Goal: Information Seeking & Learning: Learn about a topic

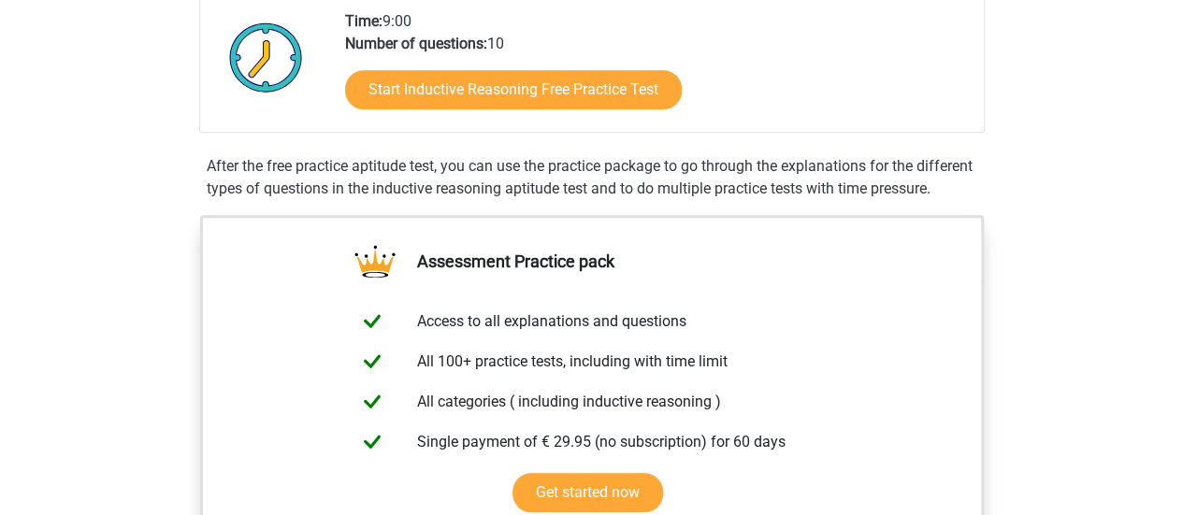
scroll to position [281, 0]
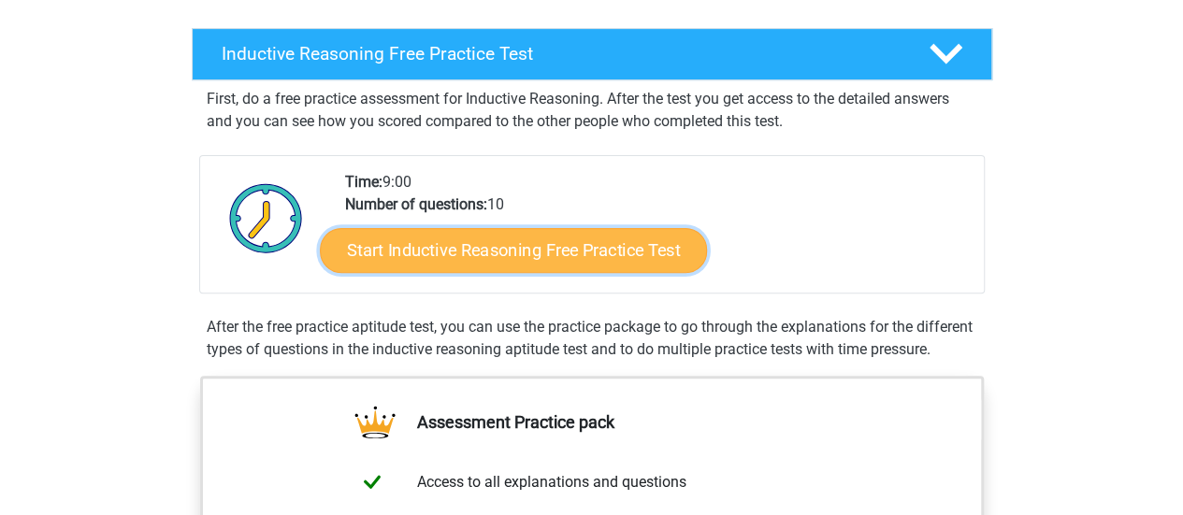
click at [523, 247] on link "Start Inductive Reasoning Free Practice Test" at bounding box center [513, 249] width 387 height 45
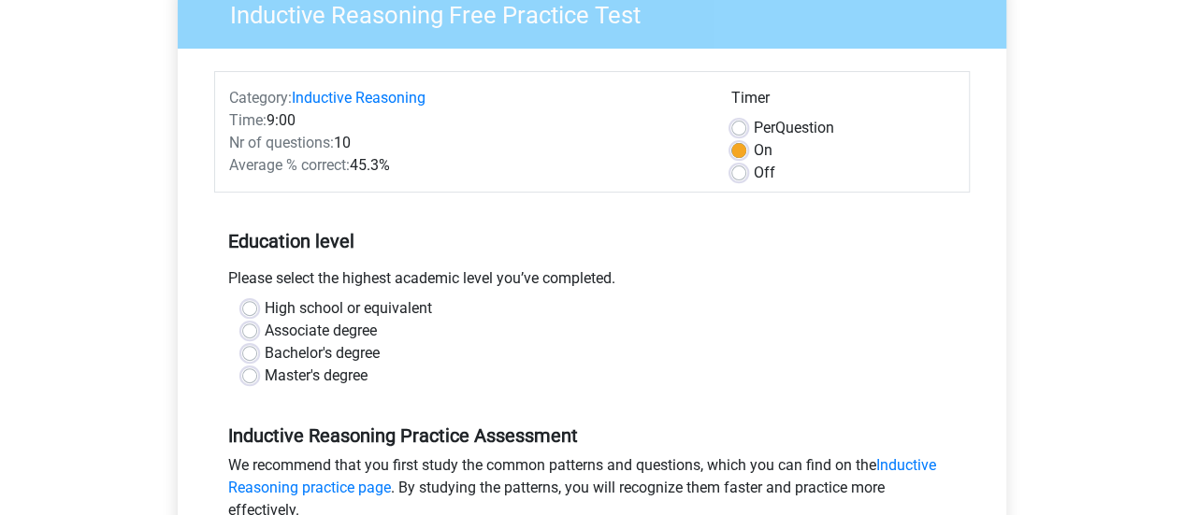
scroll to position [281, 0]
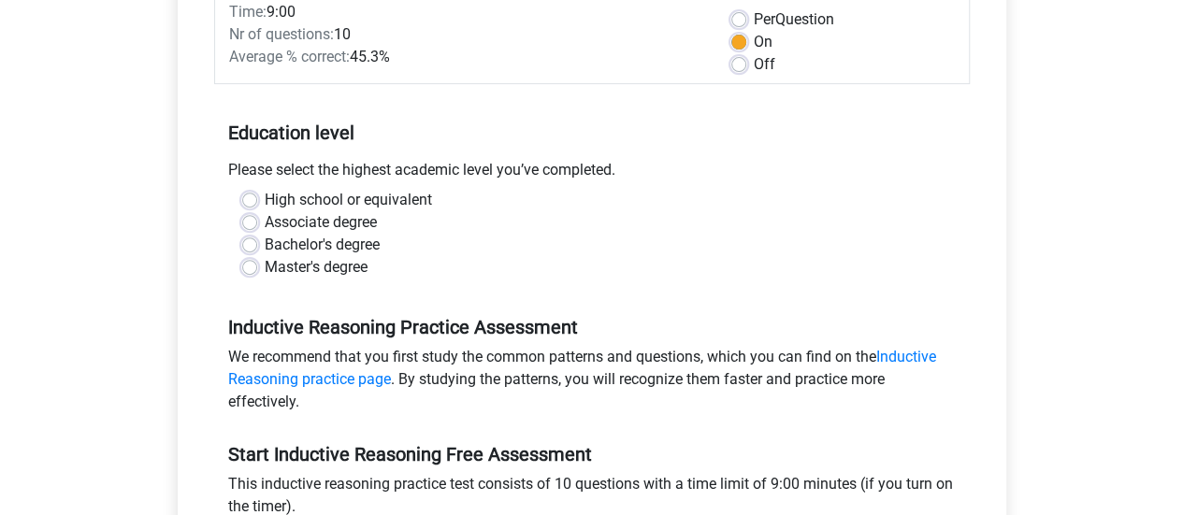
click at [265, 244] on label "Bachelor's degree" at bounding box center [322, 245] width 115 height 22
click at [249, 244] on input "Bachelor's degree" at bounding box center [249, 243] width 15 height 19
radio input "true"
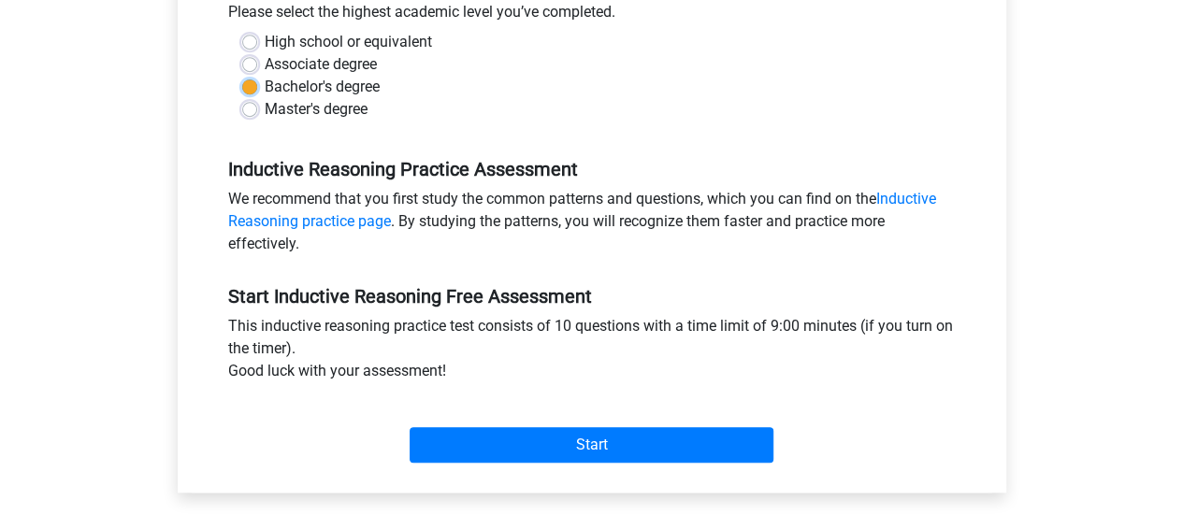
scroll to position [468, 0]
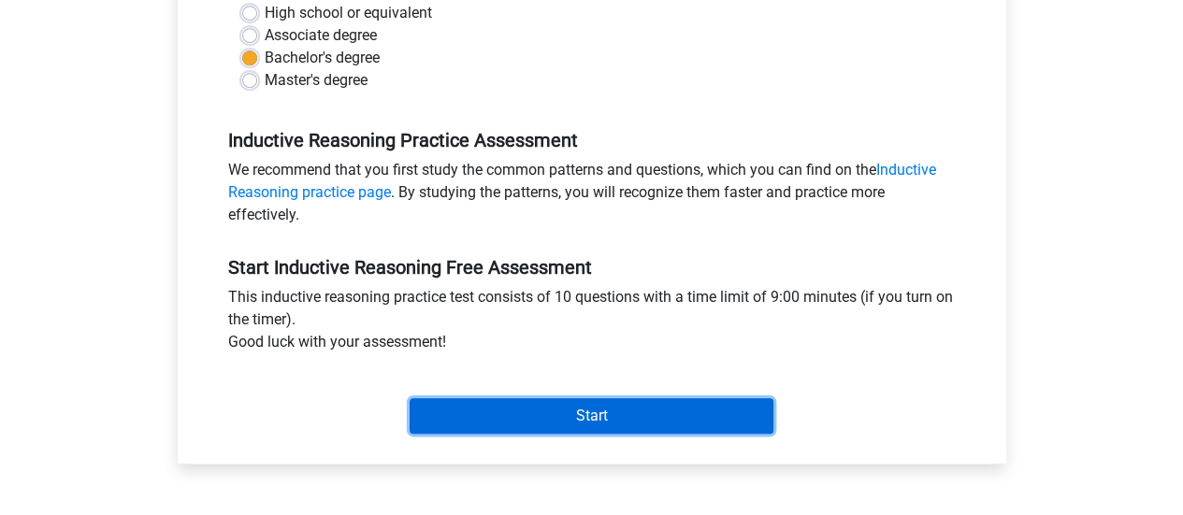
click at [653, 407] on input "Start" at bounding box center [592, 416] width 364 height 36
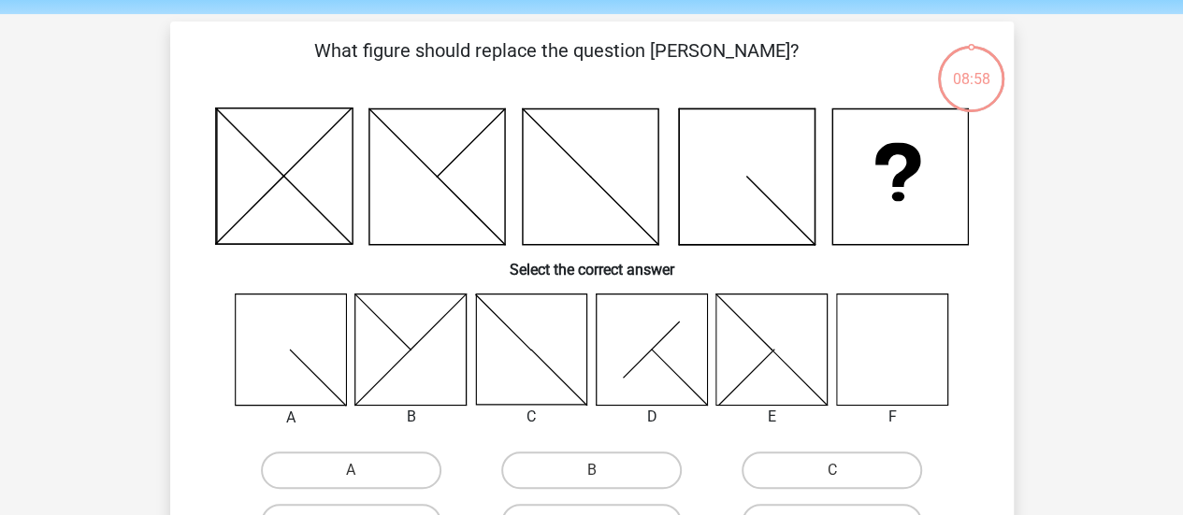
scroll to position [94, 0]
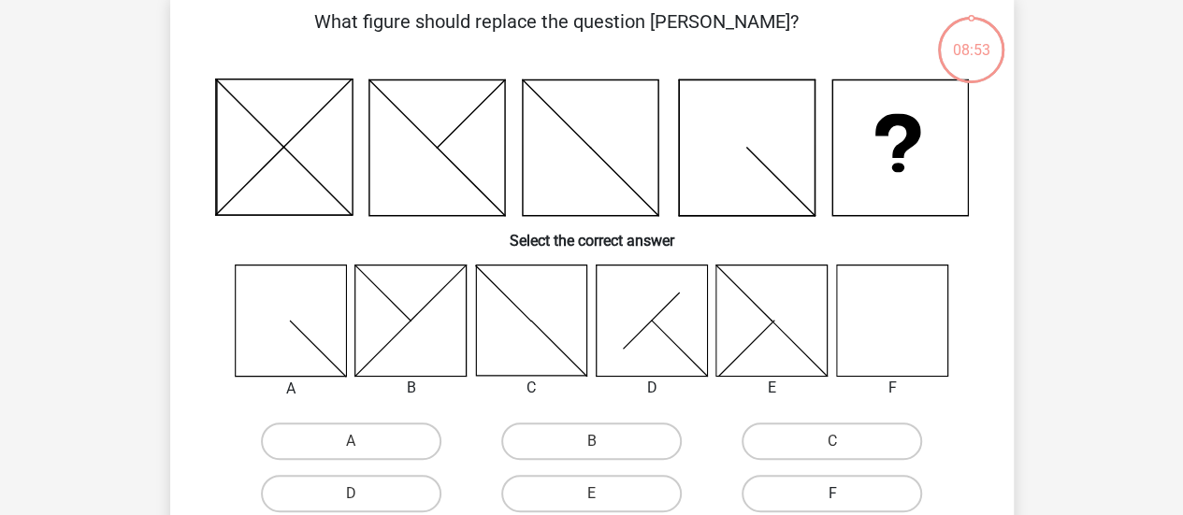
click at [847, 489] on label "F" at bounding box center [832, 493] width 180 height 37
click at [844, 494] on input "F" at bounding box center [838, 500] width 12 height 12
radio input "true"
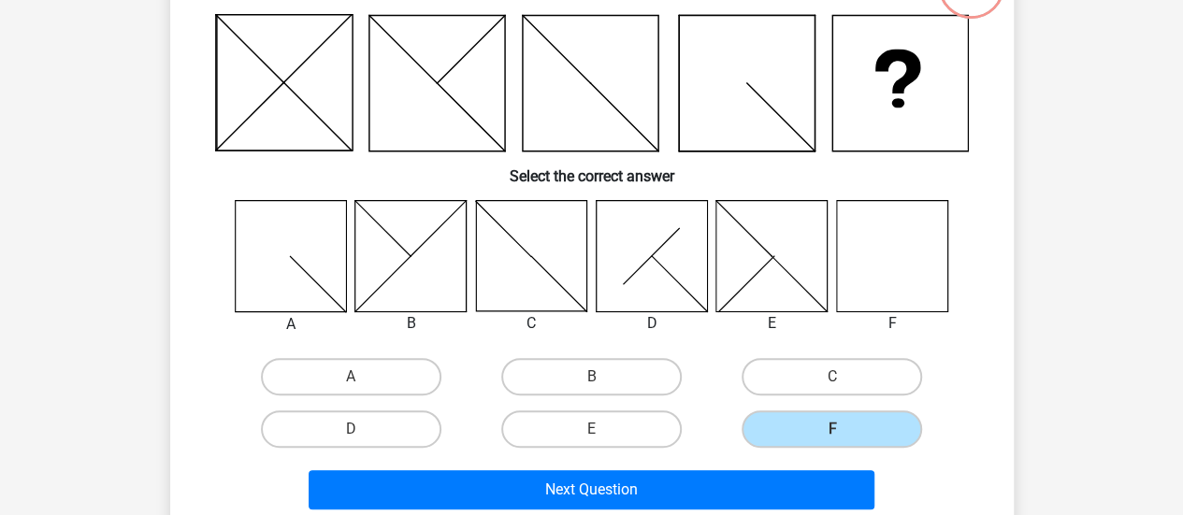
scroll to position [187, 0]
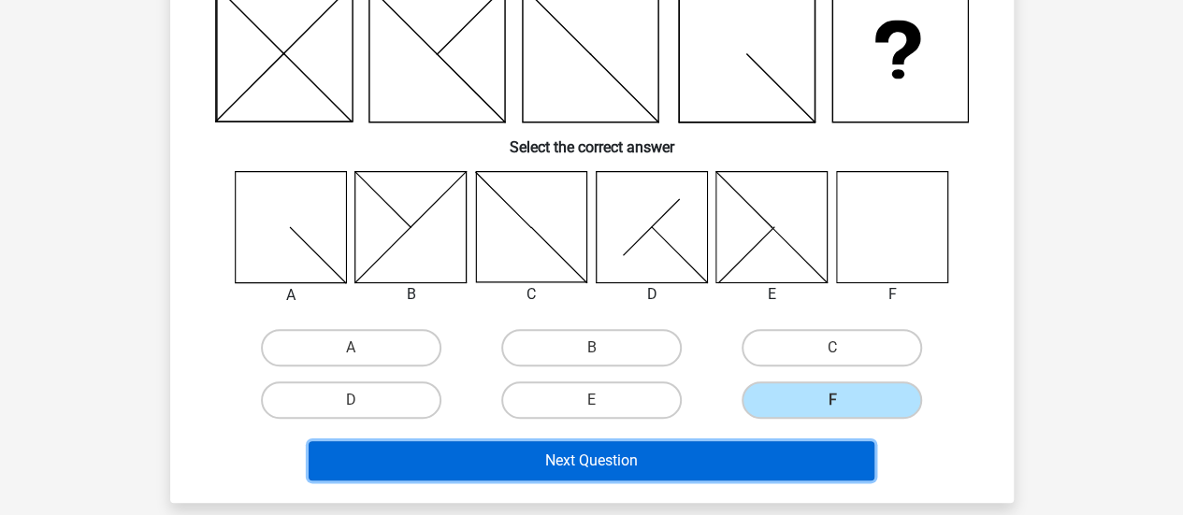
click at [788, 463] on button "Next Question" at bounding box center [592, 460] width 566 height 39
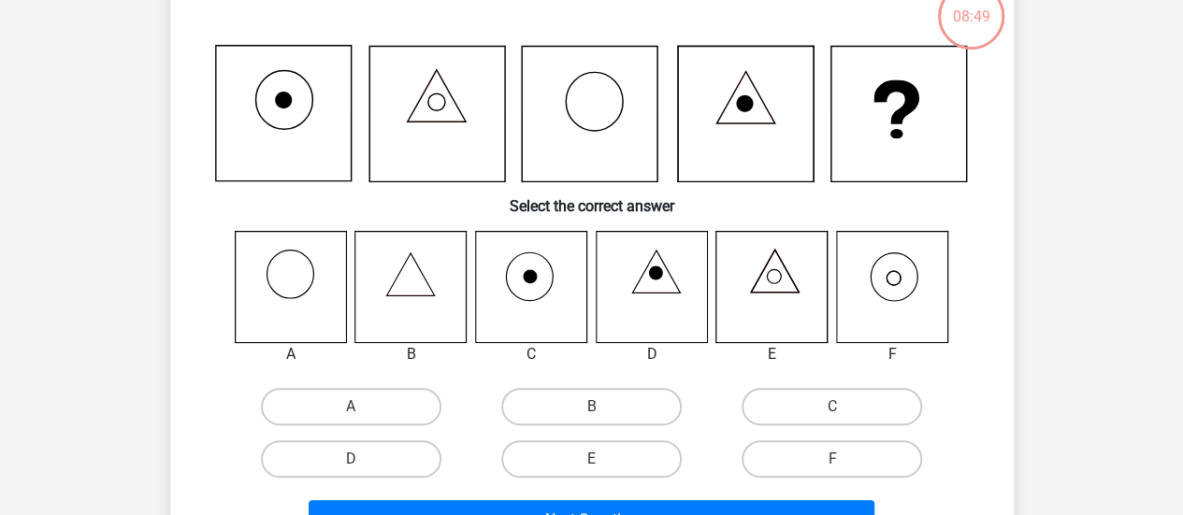
scroll to position [86, 0]
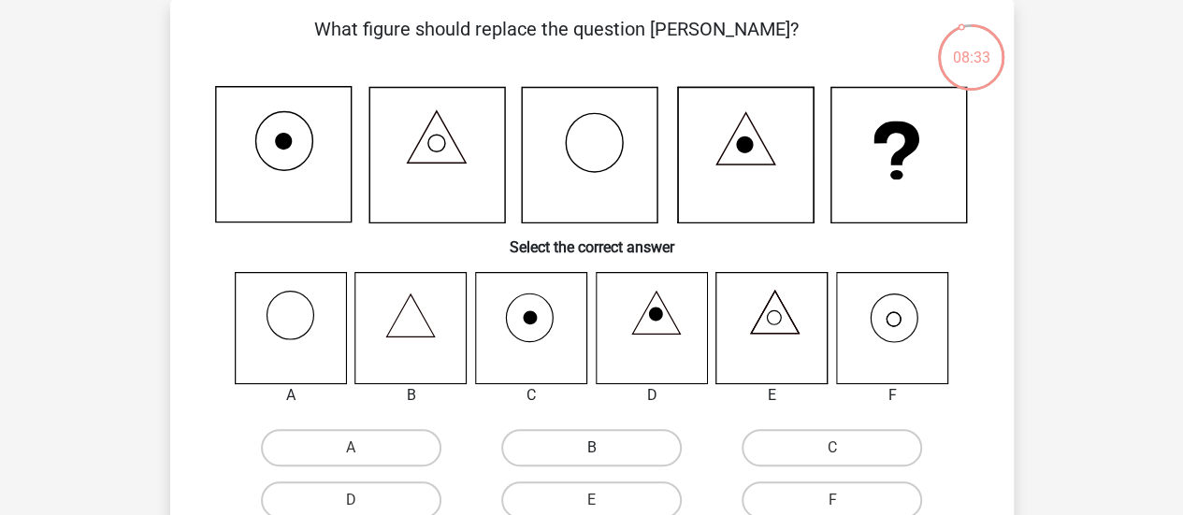
click at [548, 452] on label "B" at bounding box center [591, 447] width 180 height 37
click at [591, 452] on input "B" at bounding box center [597, 454] width 12 height 12
radio input "true"
click at [842, 495] on label "F" at bounding box center [832, 500] width 180 height 37
click at [842, 500] on input "F" at bounding box center [838, 506] width 12 height 12
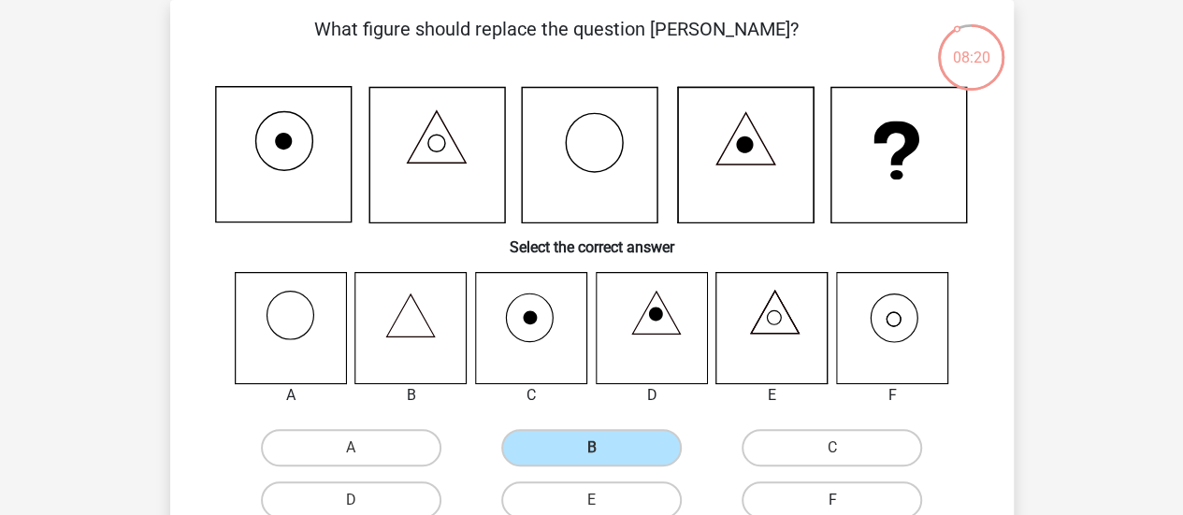
radio input "true"
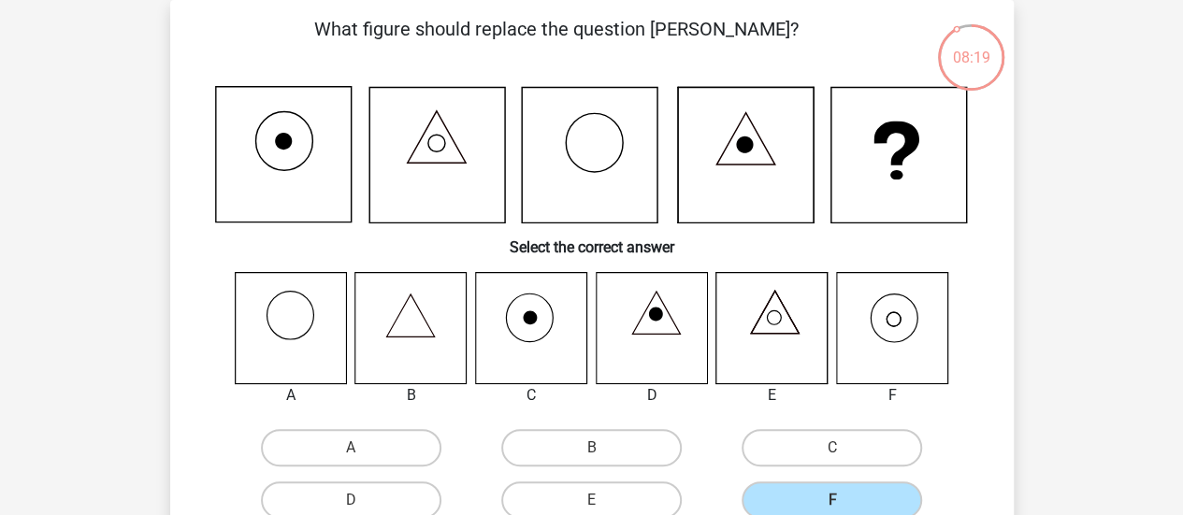
scroll to position [367, 0]
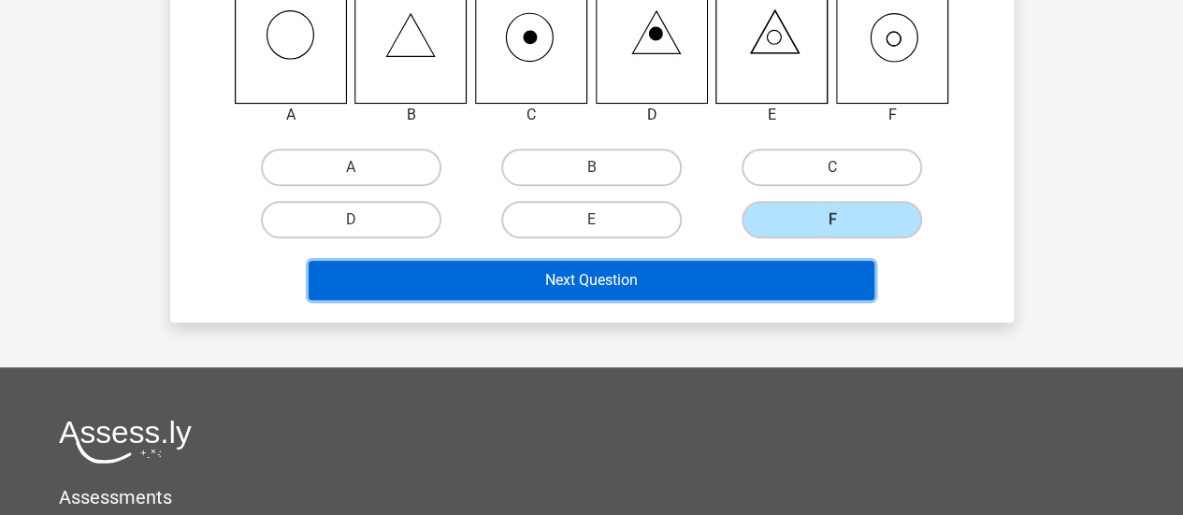
click at [748, 288] on button "Next Question" at bounding box center [592, 280] width 566 height 39
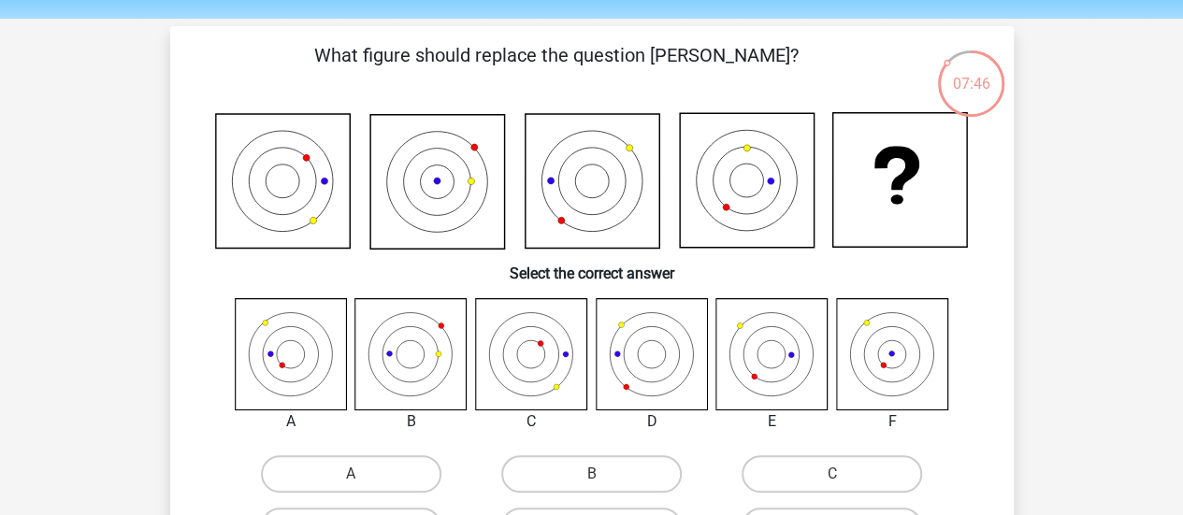
scroll to position [153, 0]
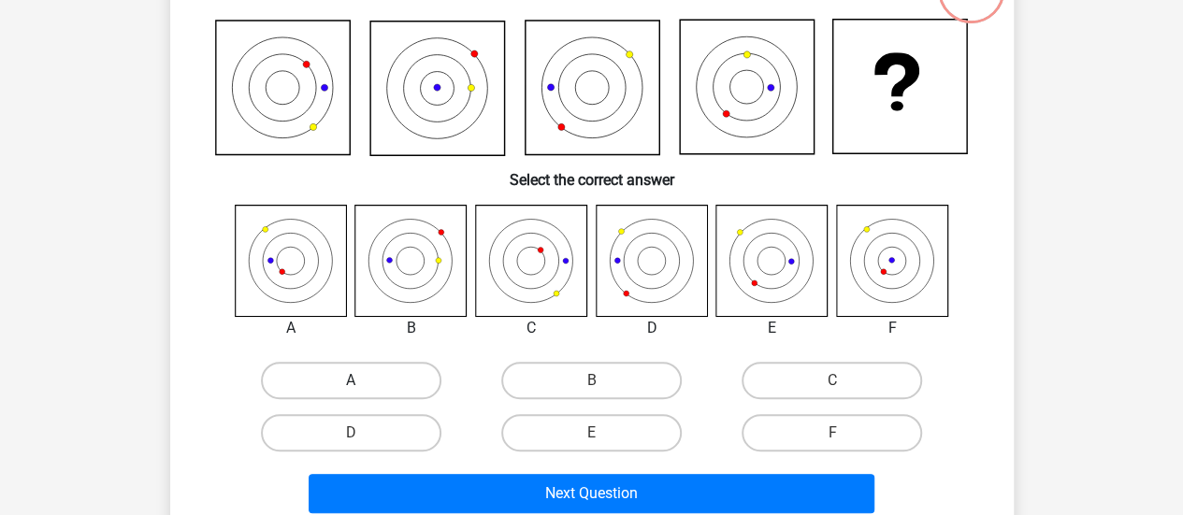
click at [384, 371] on label "A" at bounding box center [351, 380] width 180 height 37
click at [363, 381] on input "A" at bounding box center [357, 387] width 12 height 12
radio input "true"
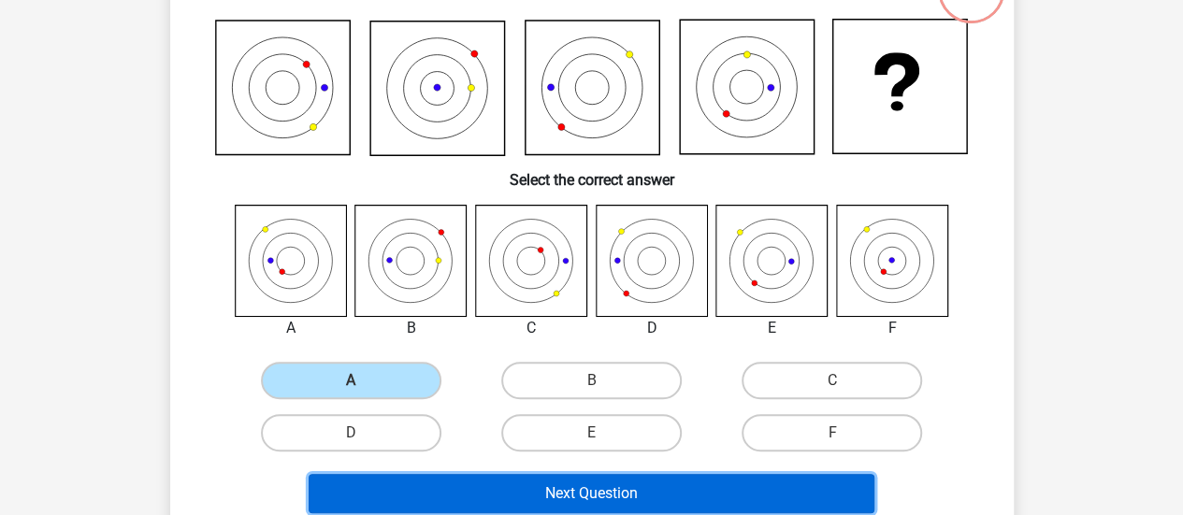
click at [603, 497] on button "Next Question" at bounding box center [592, 493] width 566 height 39
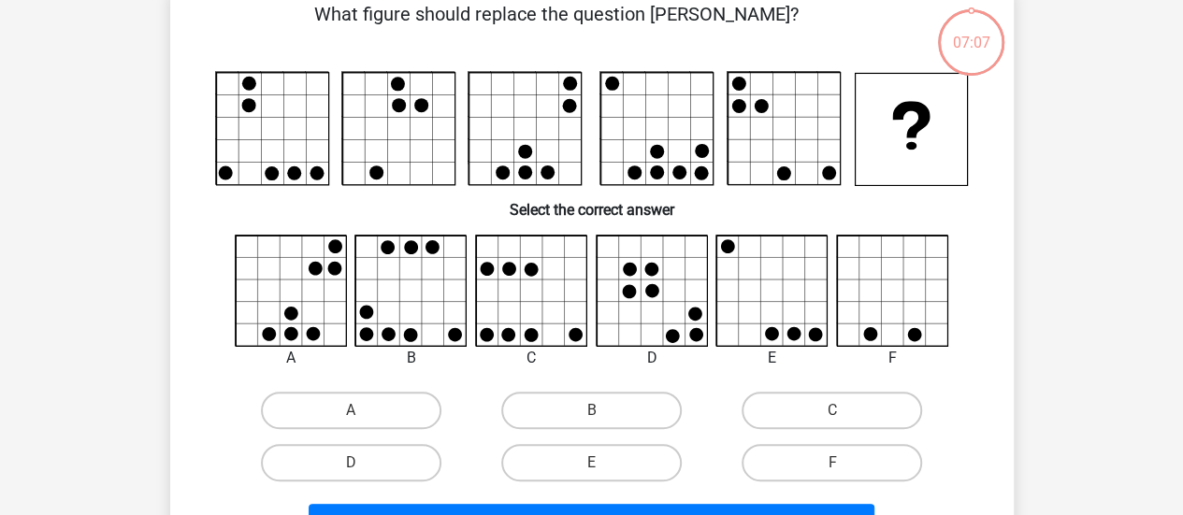
scroll to position [86, 0]
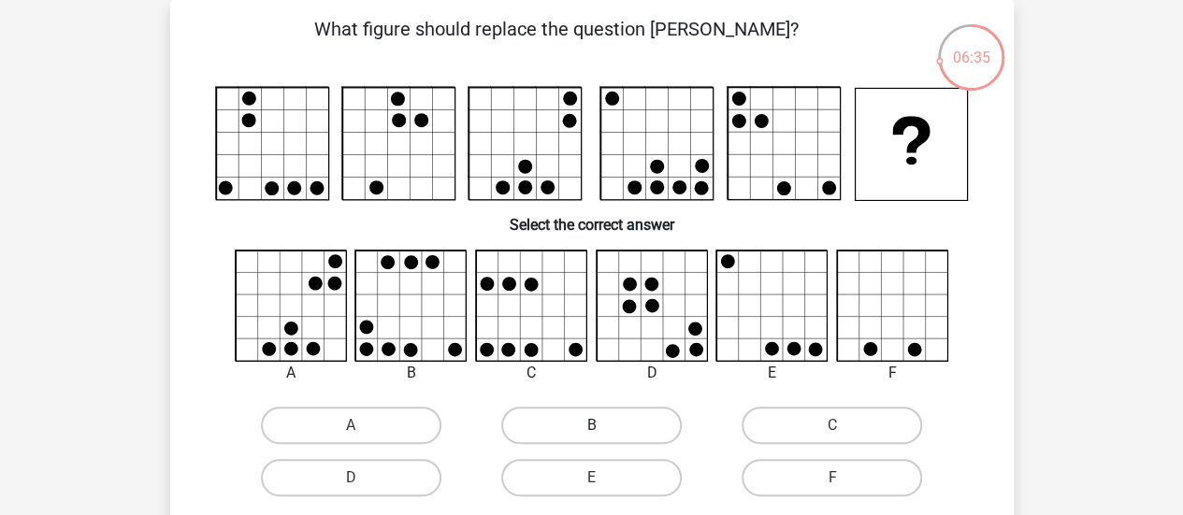
click at [569, 427] on label "B" at bounding box center [591, 425] width 180 height 37
click at [591, 427] on input "B" at bounding box center [597, 431] width 12 height 12
radio input "true"
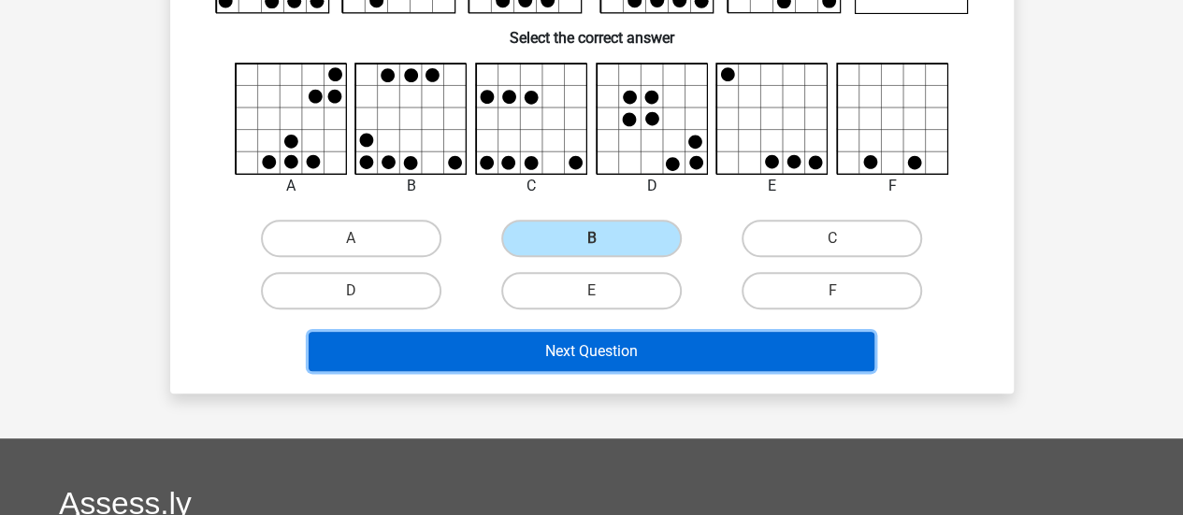
click at [591, 341] on button "Next Question" at bounding box center [592, 351] width 566 height 39
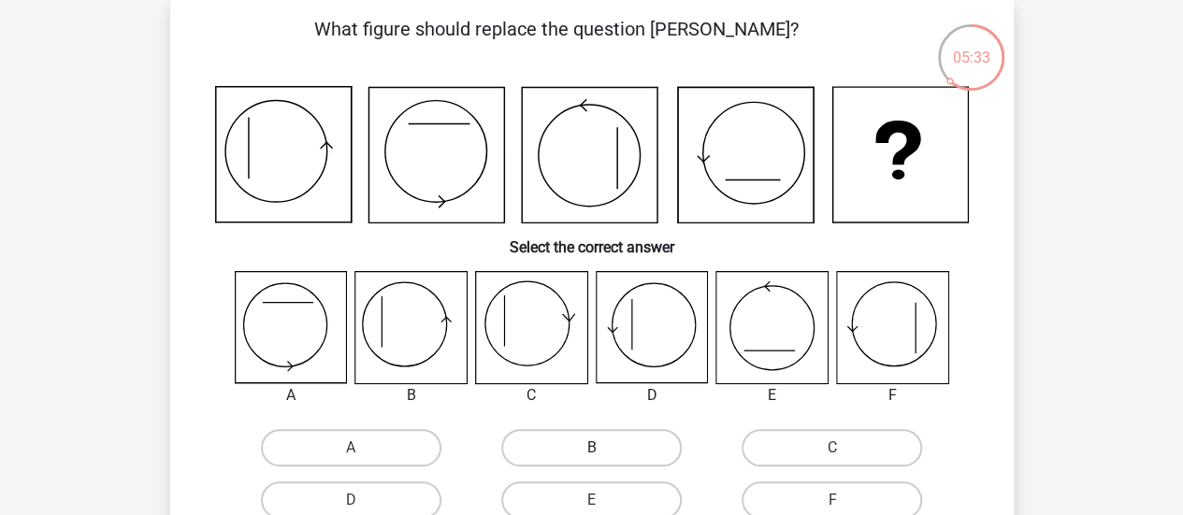
click at [567, 452] on label "B" at bounding box center [591, 447] width 180 height 37
click at [591, 452] on input "B" at bounding box center [597, 454] width 12 height 12
radio input "true"
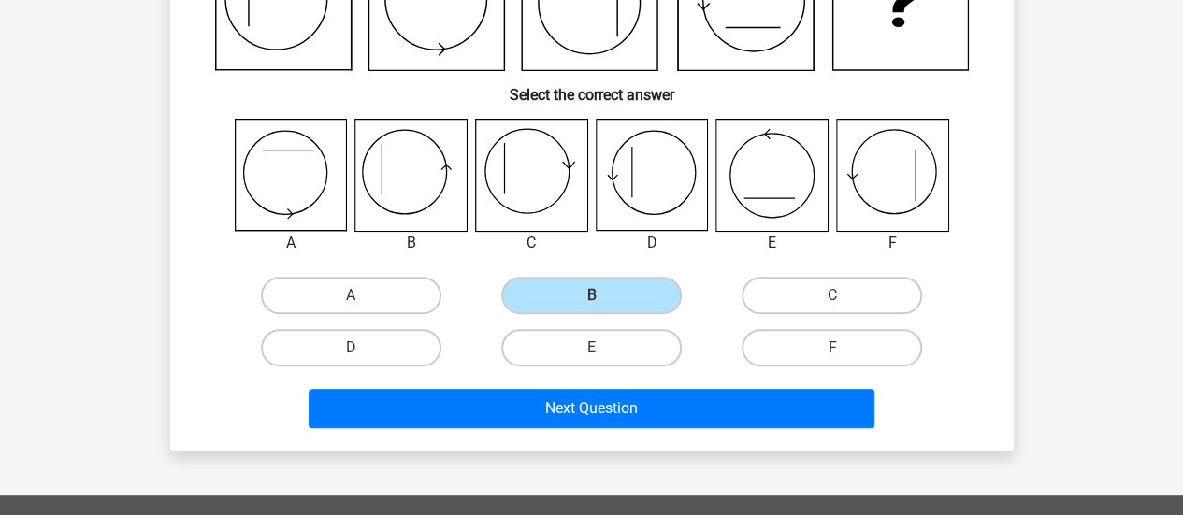
scroll to position [367, 0]
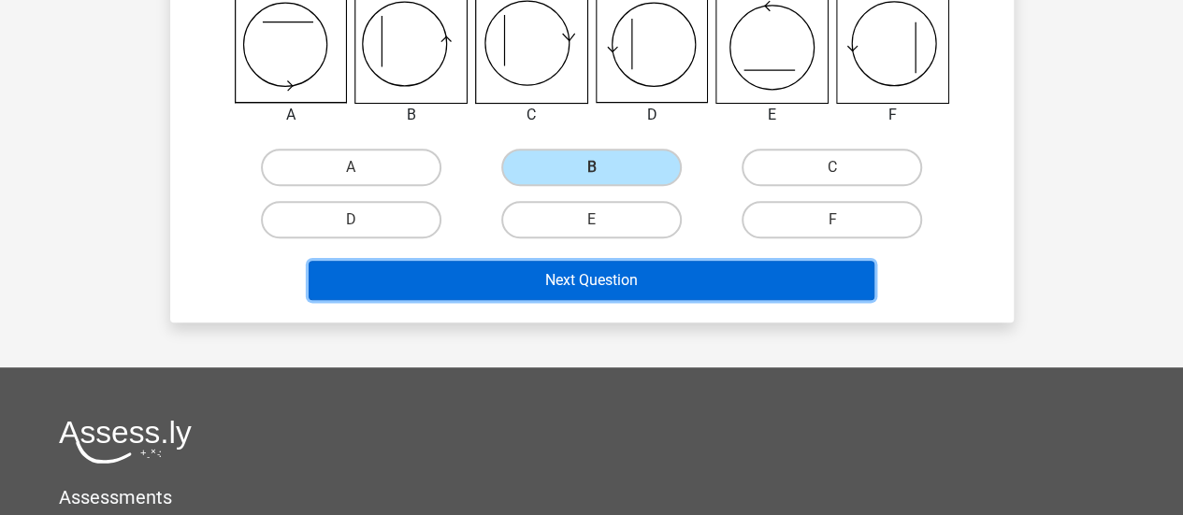
click at [735, 297] on button "Next Question" at bounding box center [592, 280] width 566 height 39
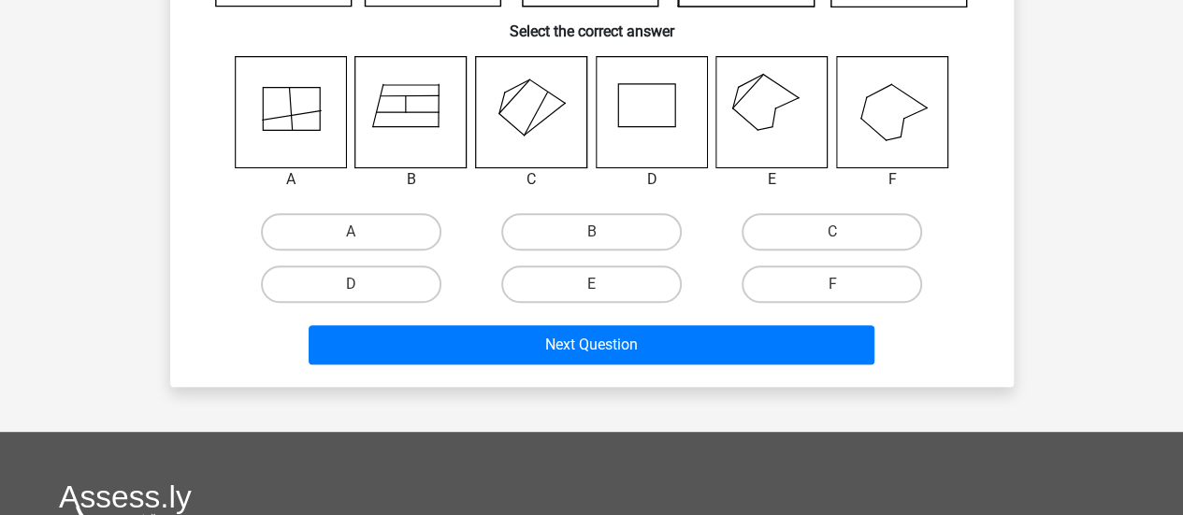
scroll to position [86, 0]
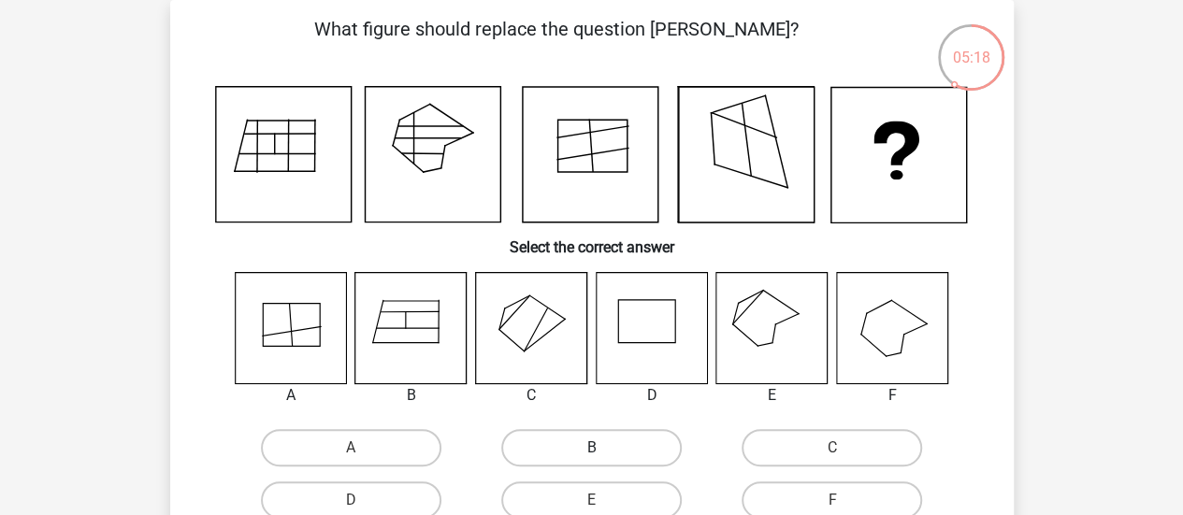
click at [555, 452] on label "B" at bounding box center [591, 447] width 180 height 37
click at [591, 452] on input "B" at bounding box center [597, 454] width 12 height 12
radio input "true"
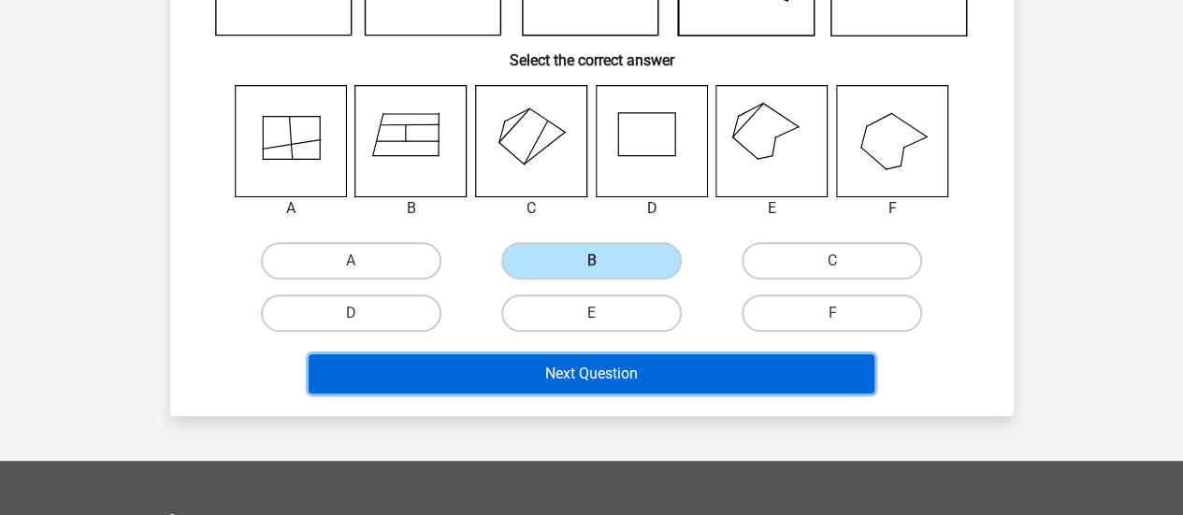
click at [549, 378] on button "Next Question" at bounding box center [592, 373] width 566 height 39
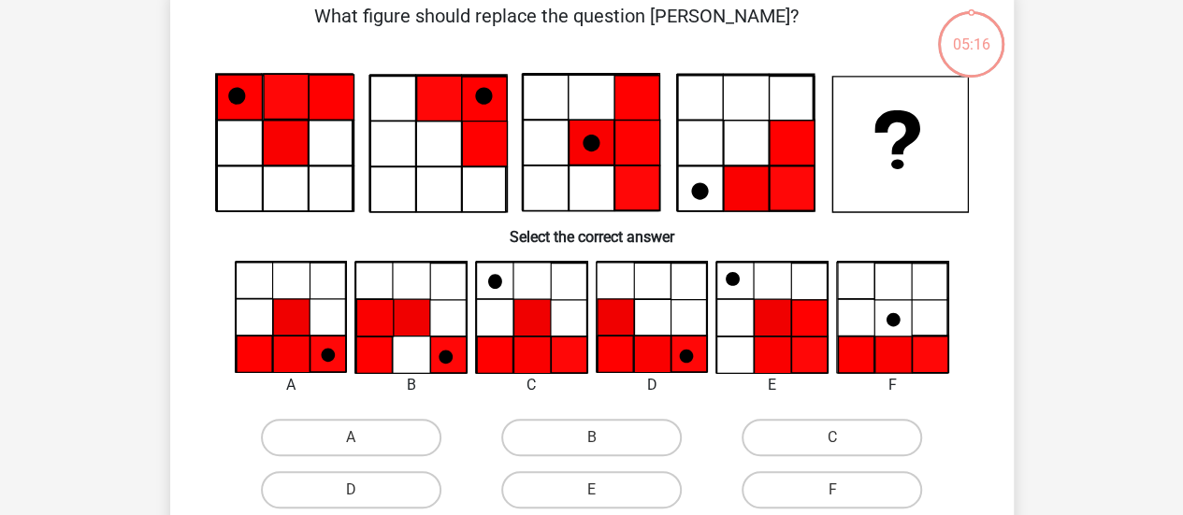
scroll to position [86, 0]
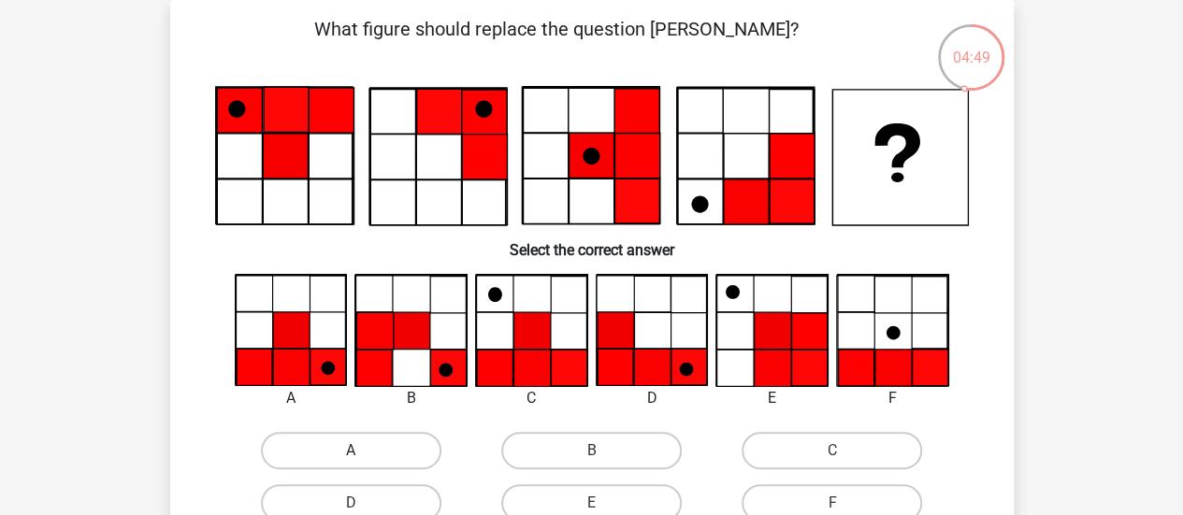
click at [394, 448] on label "A" at bounding box center [351, 450] width 180 height 37
click at [363, 451] on input "A" at bounding box center [357, 457] width 12 height 12
radio input "true"
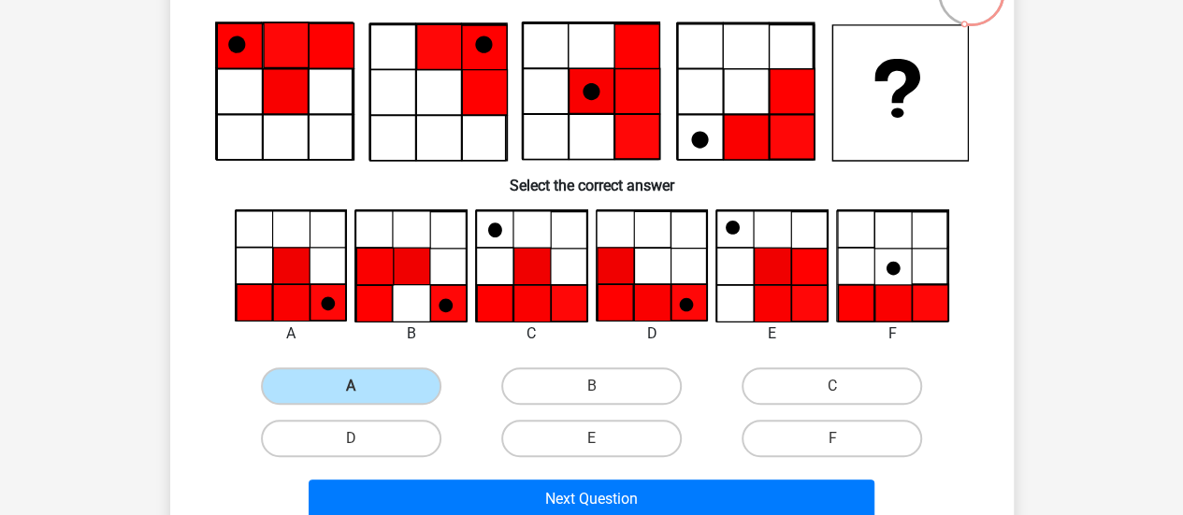
scroll to position [180, 0]
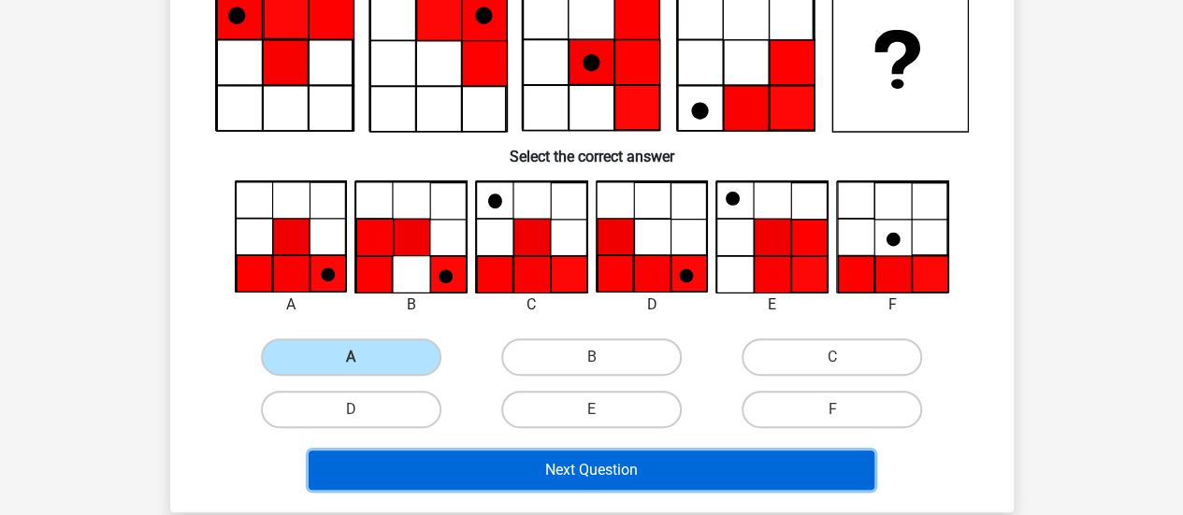
click at [468, 464] on button "Next Question" at bounding box center [592, 470] width 566 height 39
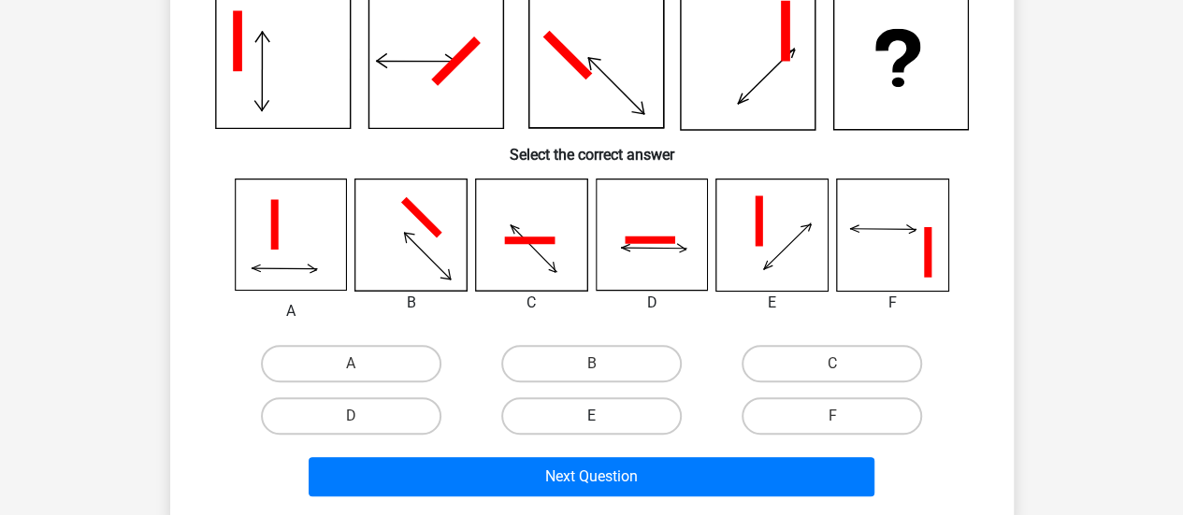
click at [651, 426] on label "E" at bounding box center [591, 415] width 180 height 37
click at [603, 426] on input "E" at bounding box center [597, 422] width 12 height 12
radio input "true"
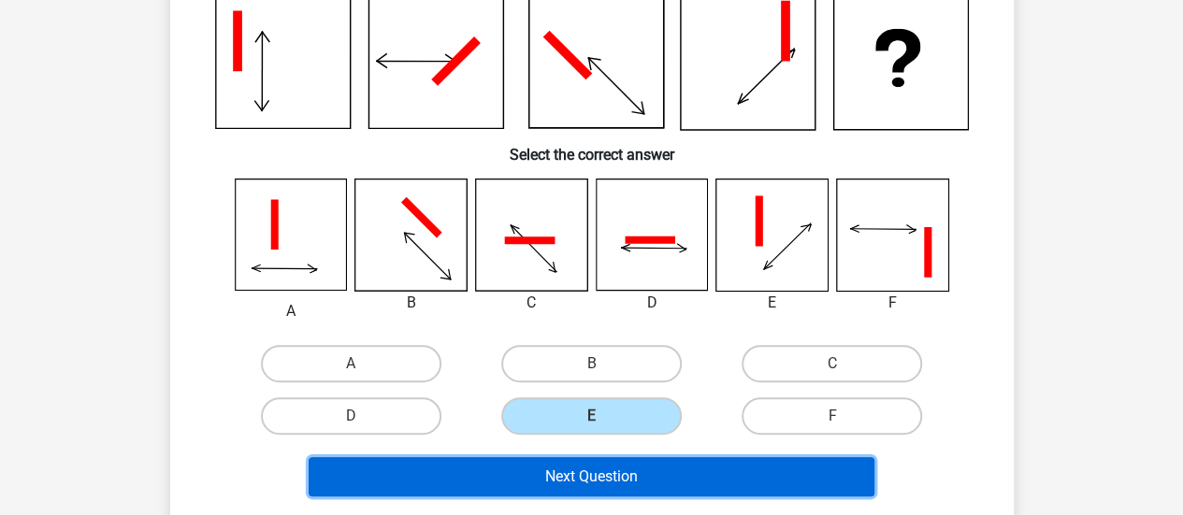
click at [662, 470] on button "Next Question" at bounding box center [592, 476] width 566 height 39
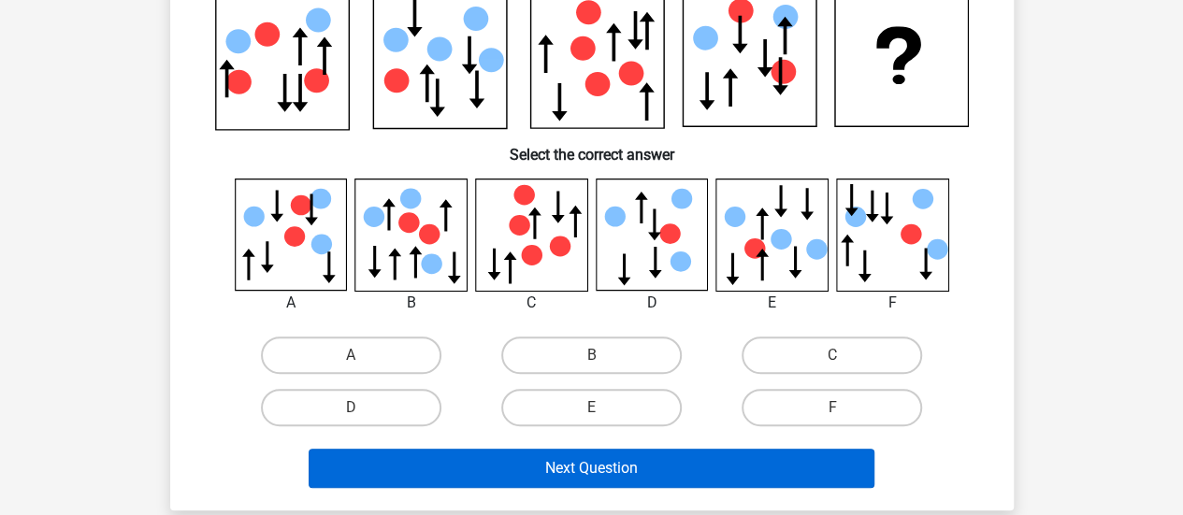
scroll to position [86, 0]
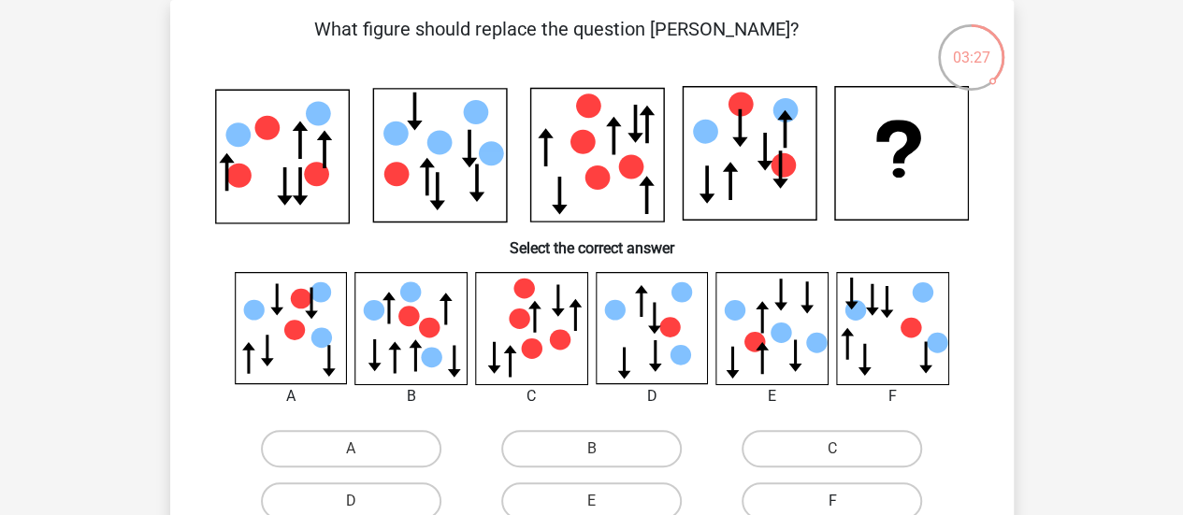
click at [829, 495] on label "F" at bounding box center [832, 501] width 180 height 37
click at [832, 501] on input "F" at bounding box center [838, 507] width 12 height 12
radio input "true"
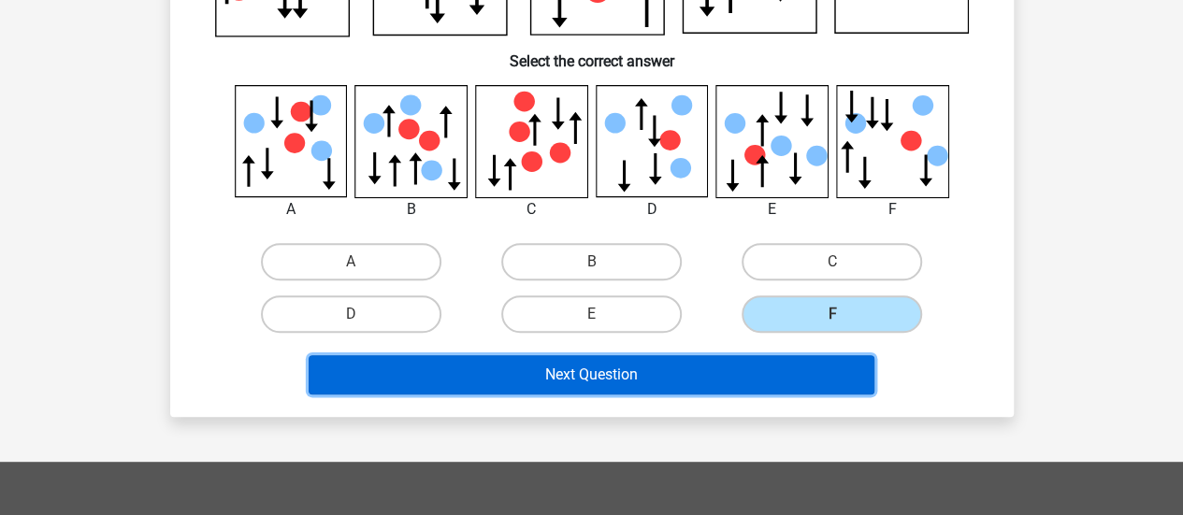
click at [763, 393] on button "Next Question" at bounding box center [592, 374] width 566 height 39
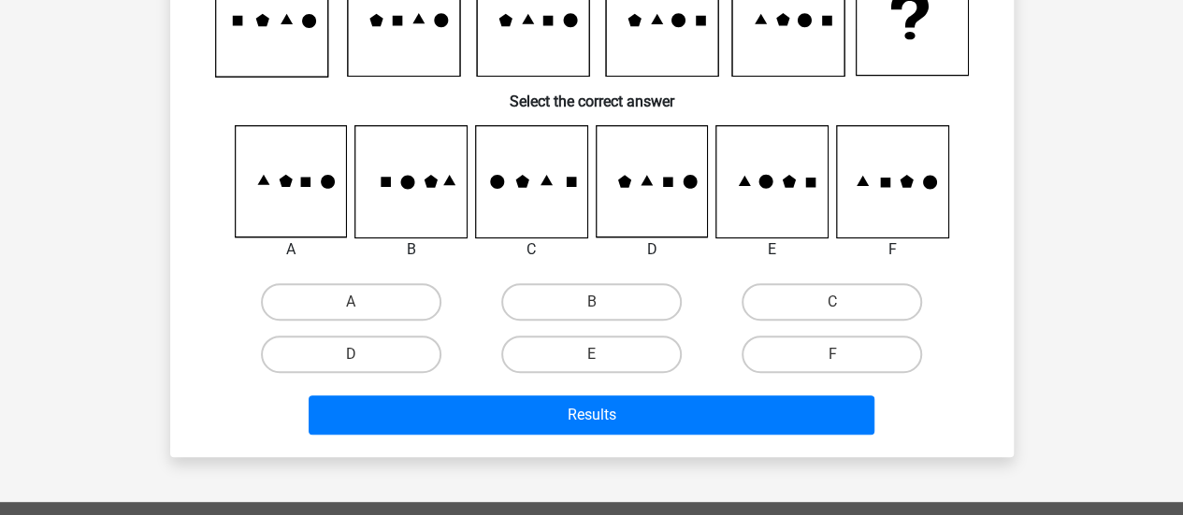
scroll to position [86, 0]
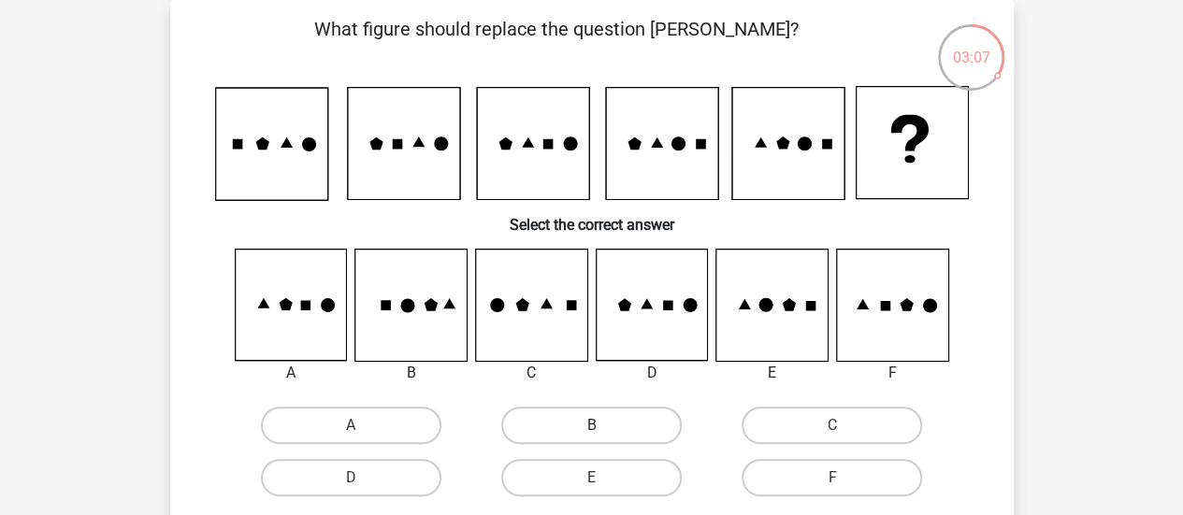
click at [610, 433] on label "B" at bounding box center [591, 425] width 180 height 37
click at [603, 433] on input "B" at bounding box center [597, 431] width 12 height 12
radio input "true"
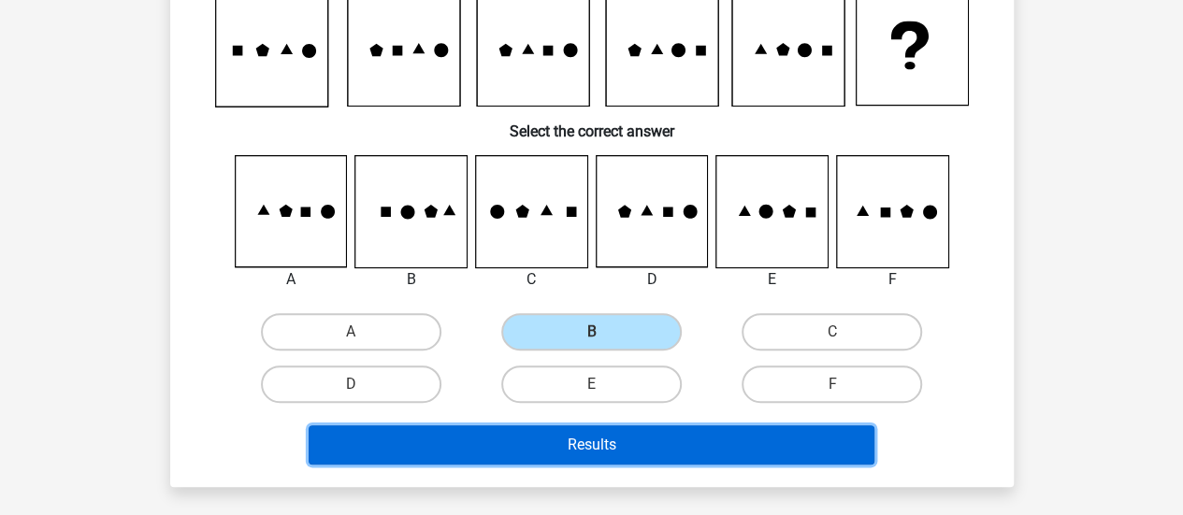
click at [610, 434] on button "Results" at bounding box center [592, 444] width 566 height 39
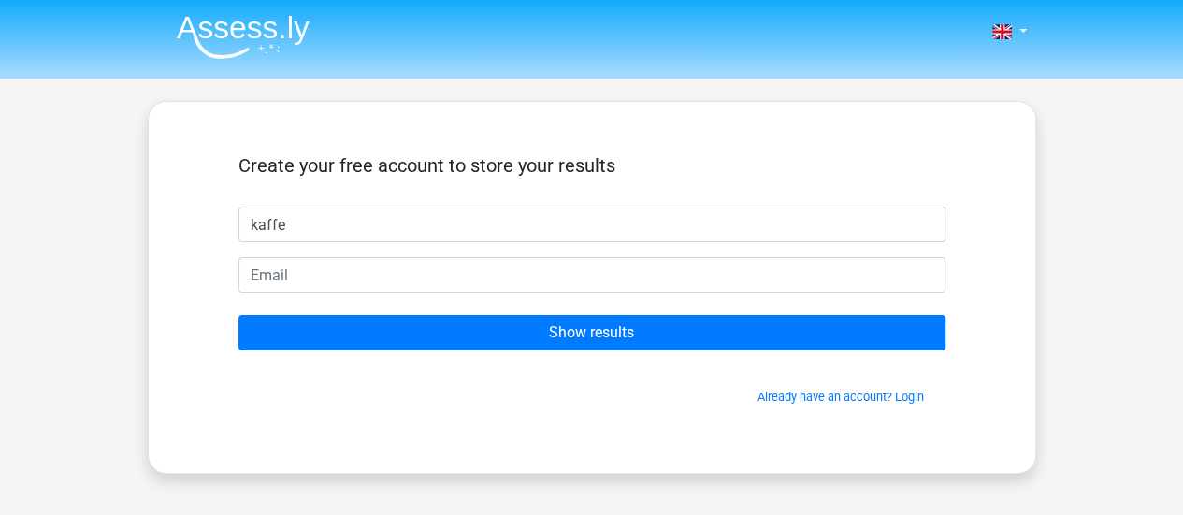
type input "kaffe"
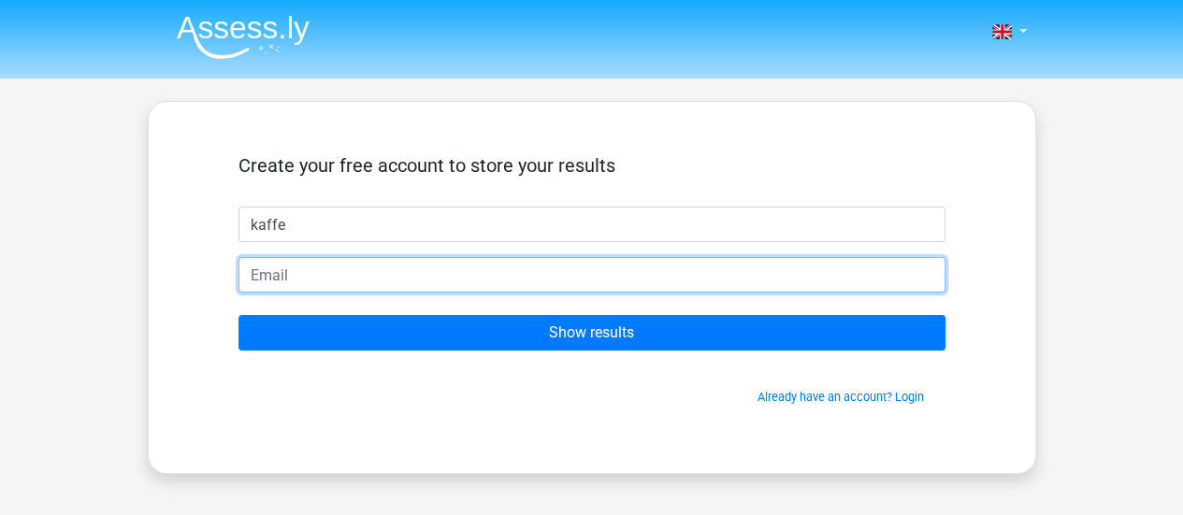
click at [528, 286] on input "email" at bounding box center [591, 275] width 707 height 36
type input "kaffeiced@gmail.com"
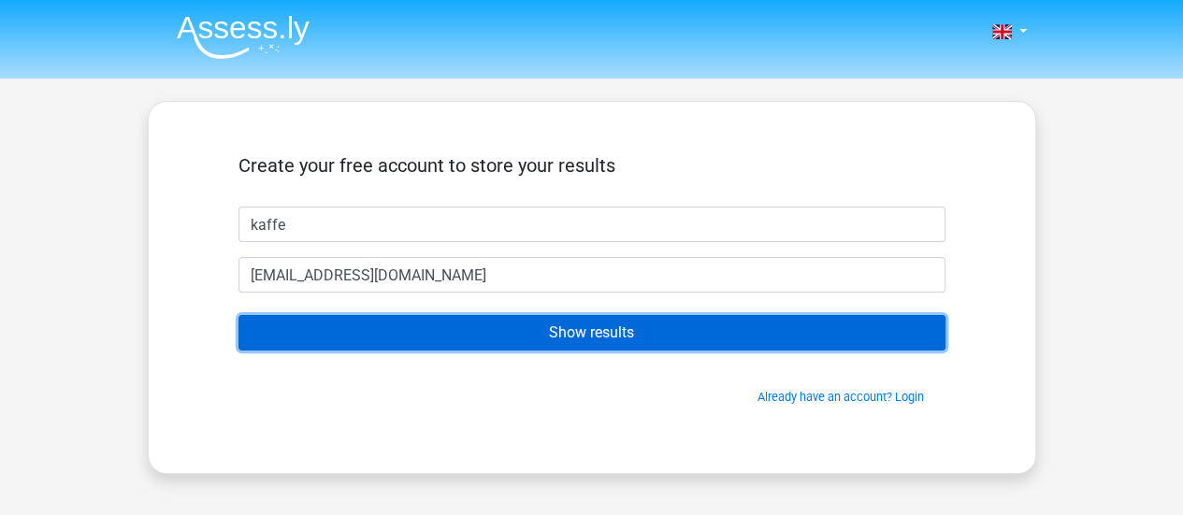
click at [445, 326] on input "Show results" at bounding box center [591, 333] width 707 height 36
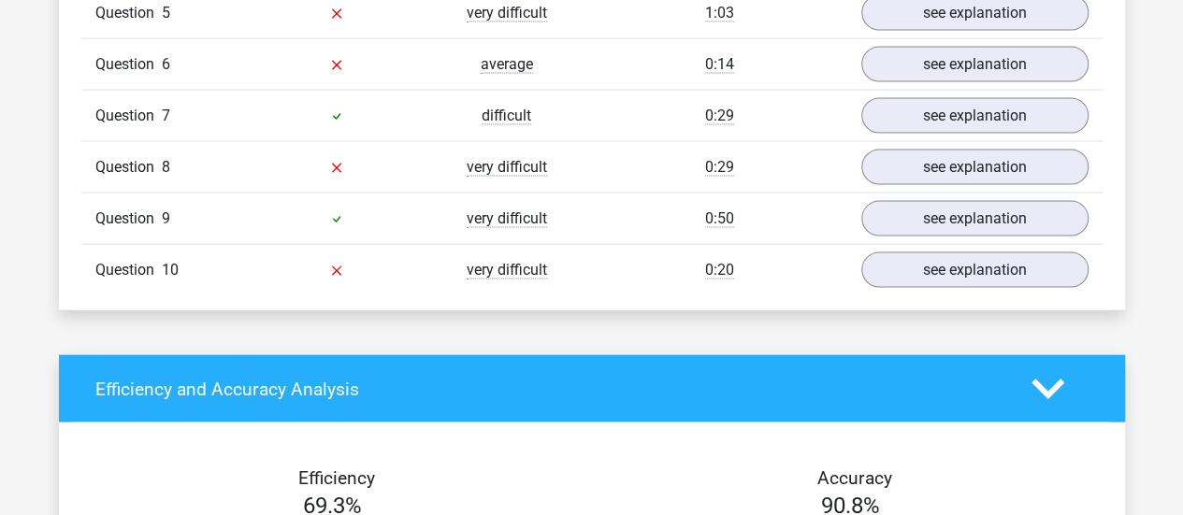
scroll to position [1683, 0]
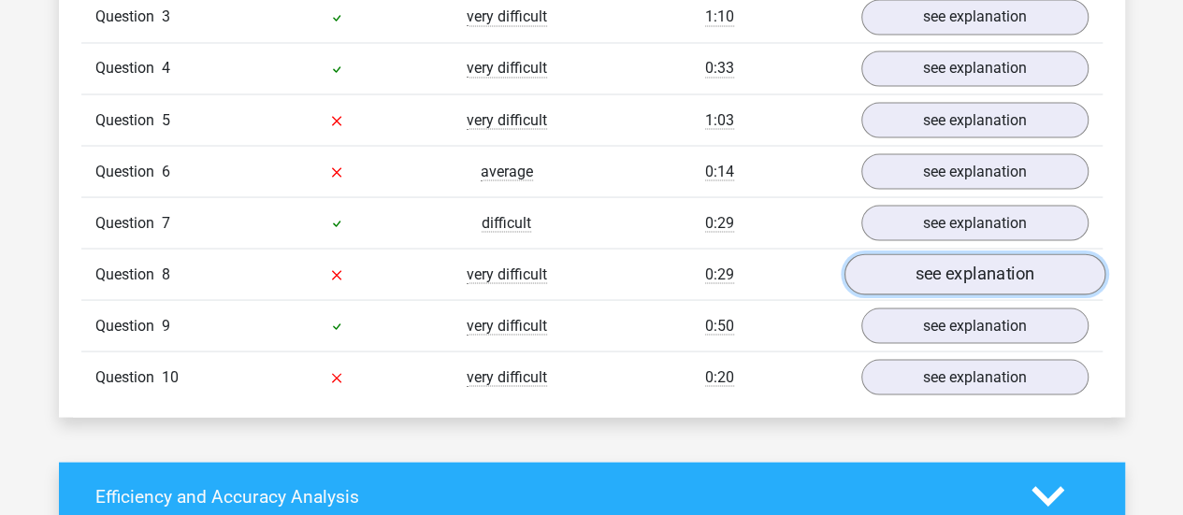
click at [923, 265] on link "see explanation" at bounding box center [974, 273] width 261 height 41
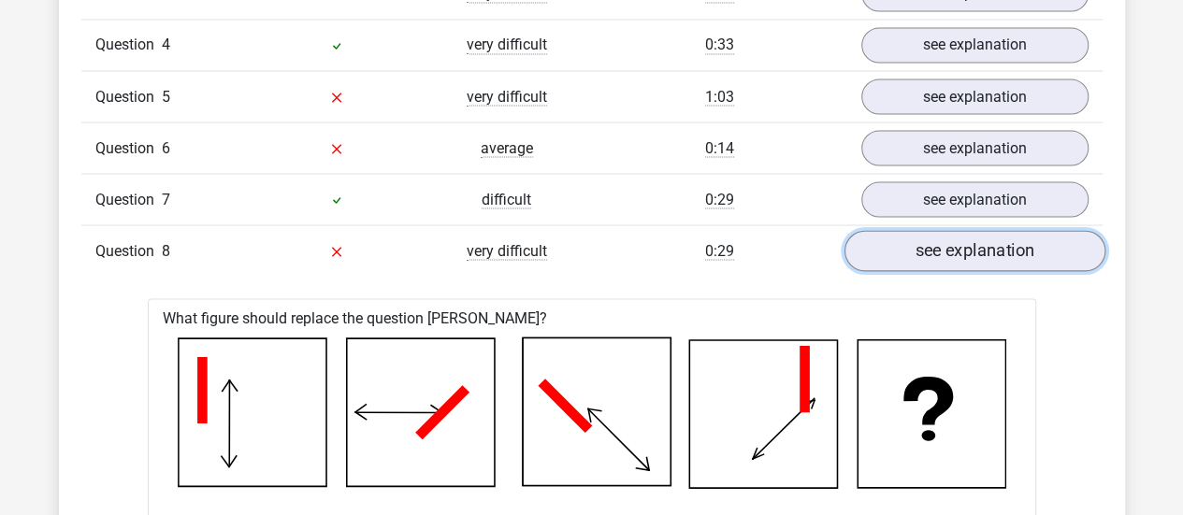
scroll to position [1496, 0]
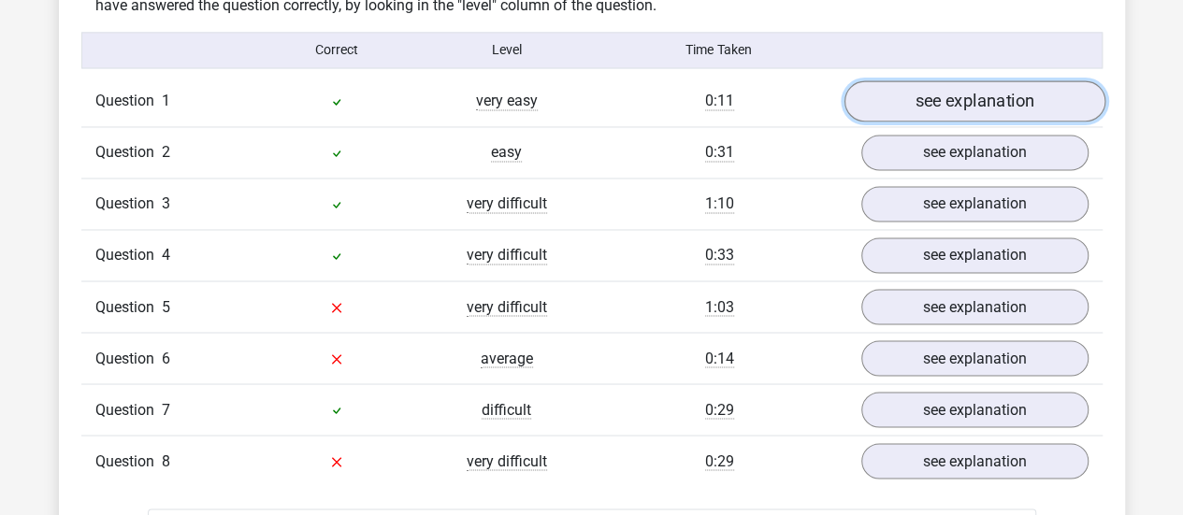
click at [929, 102] on link "see explanation" at bounding box center [974, 100] width 261 height 41
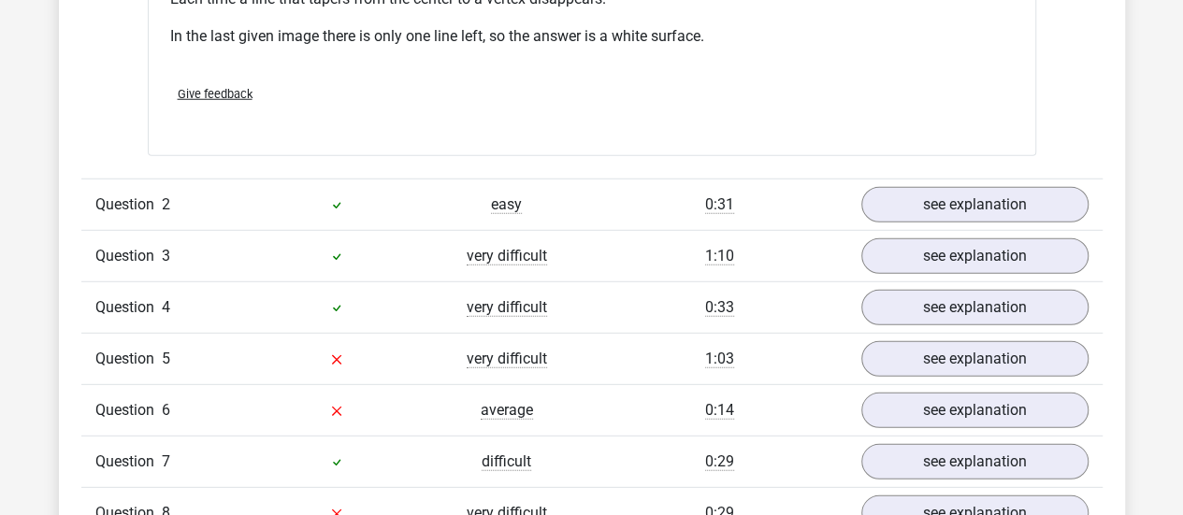
scroll to position [2525, 0]
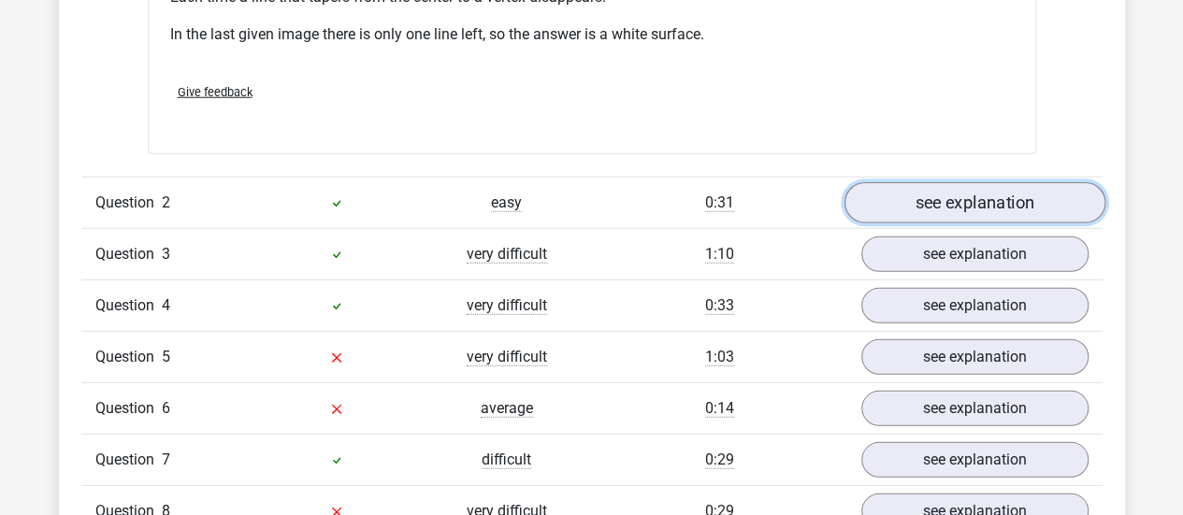
click at [939, 198] on link "see explanation" at bounding box center [974, 203] width 261 height 41
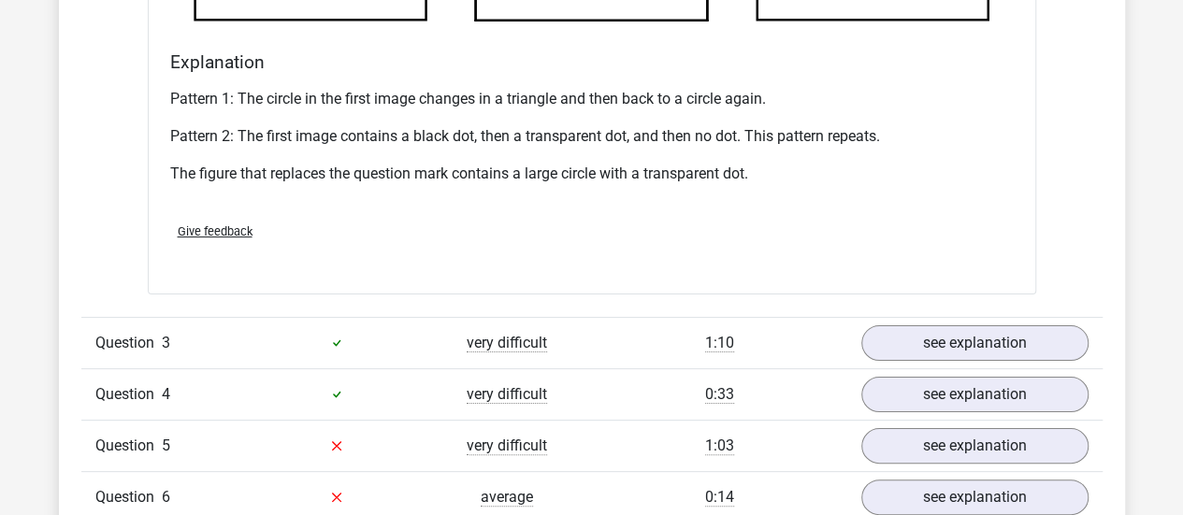
scroll to position [3741, 0]
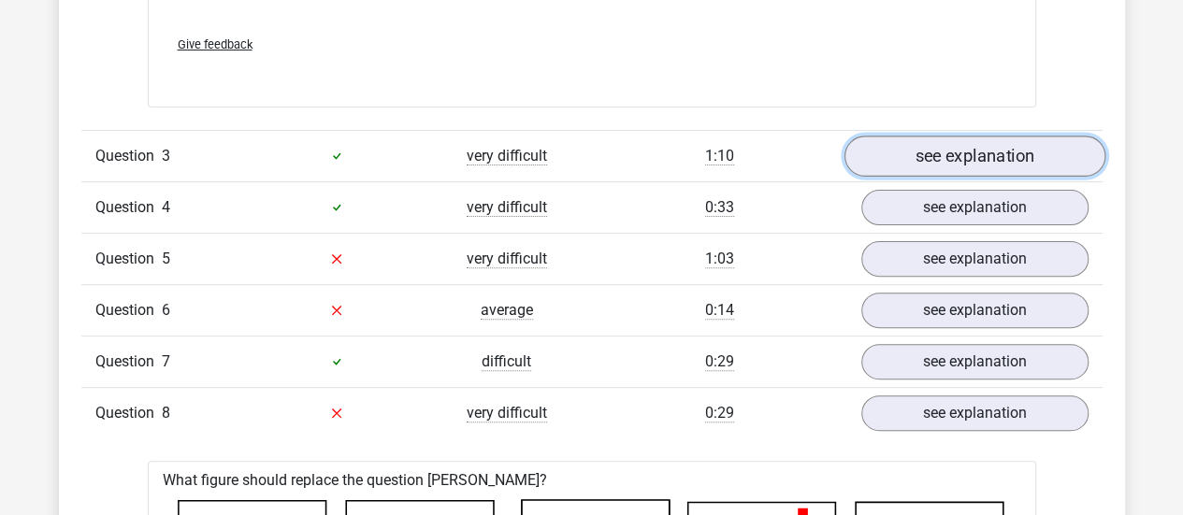
click at [950, 155] on link "see explanation" at bounding box center [974, 156] width 261 height 41
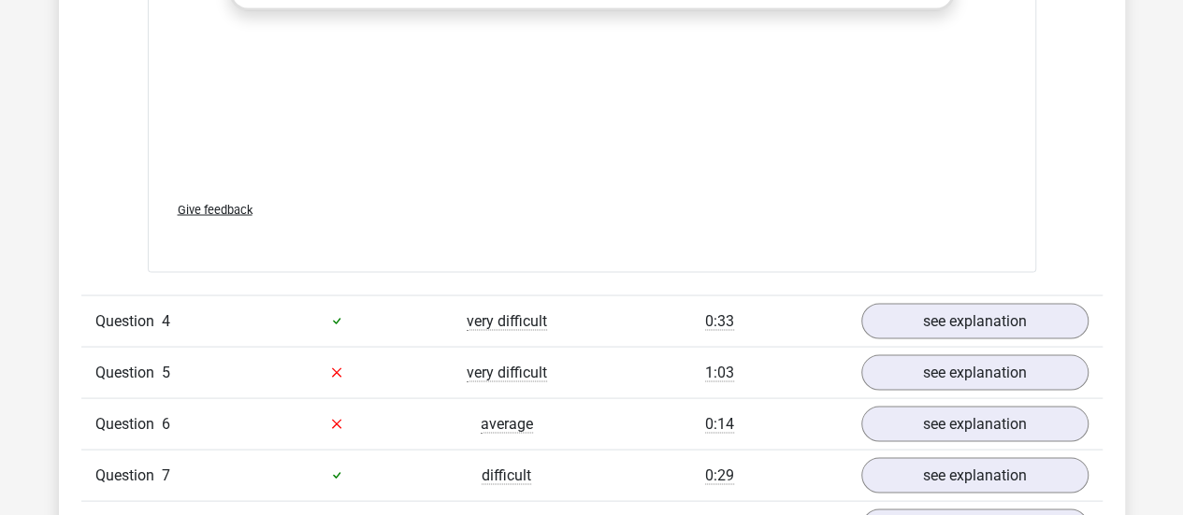
scroll to position [5237, 0]
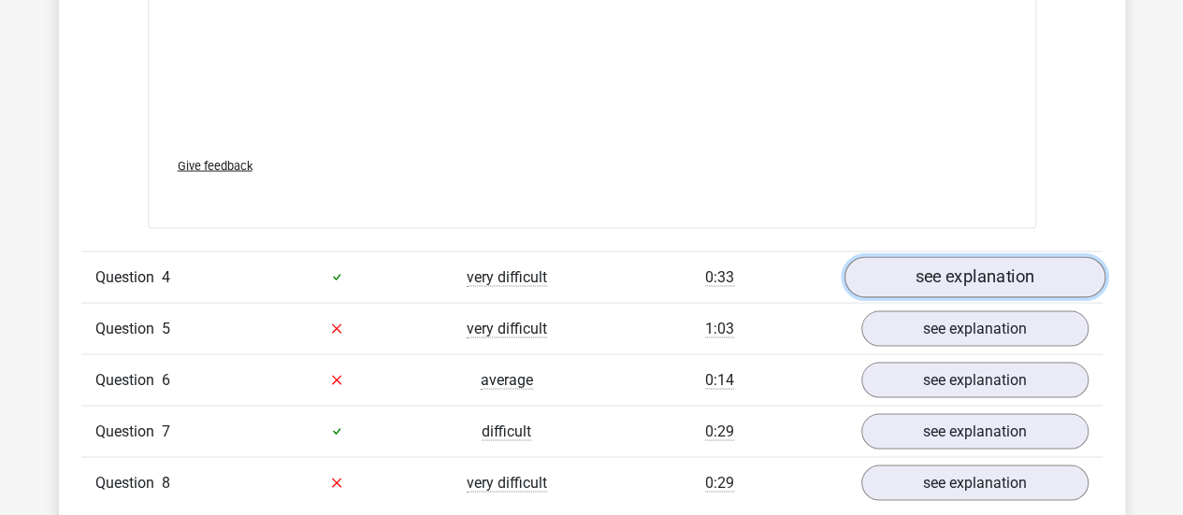
click at [928, 268] on link "see explanation" at bounding box center [974, 276] width 261 height 41
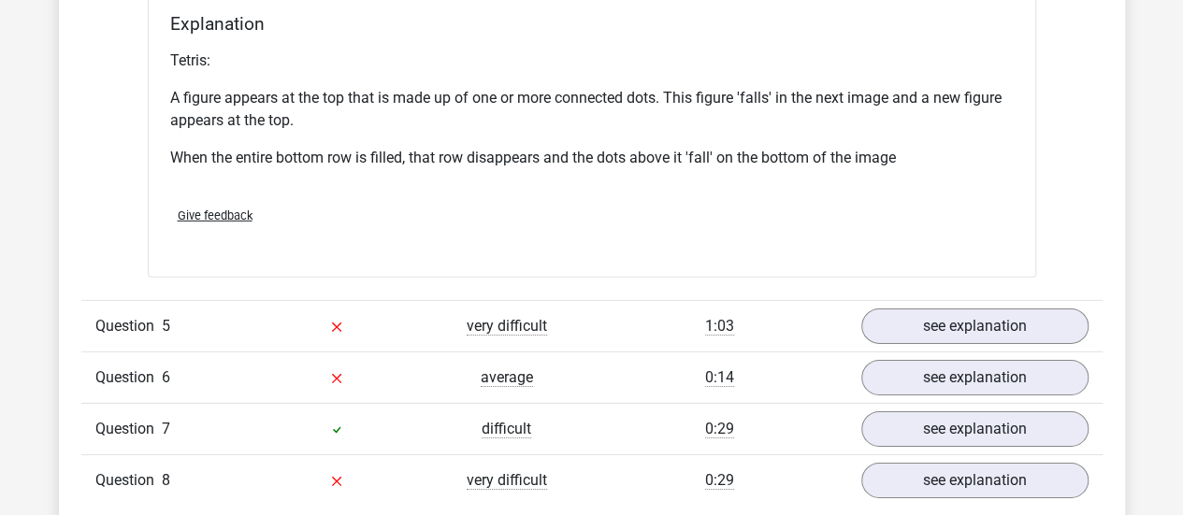
scroll to position [6453, 0]
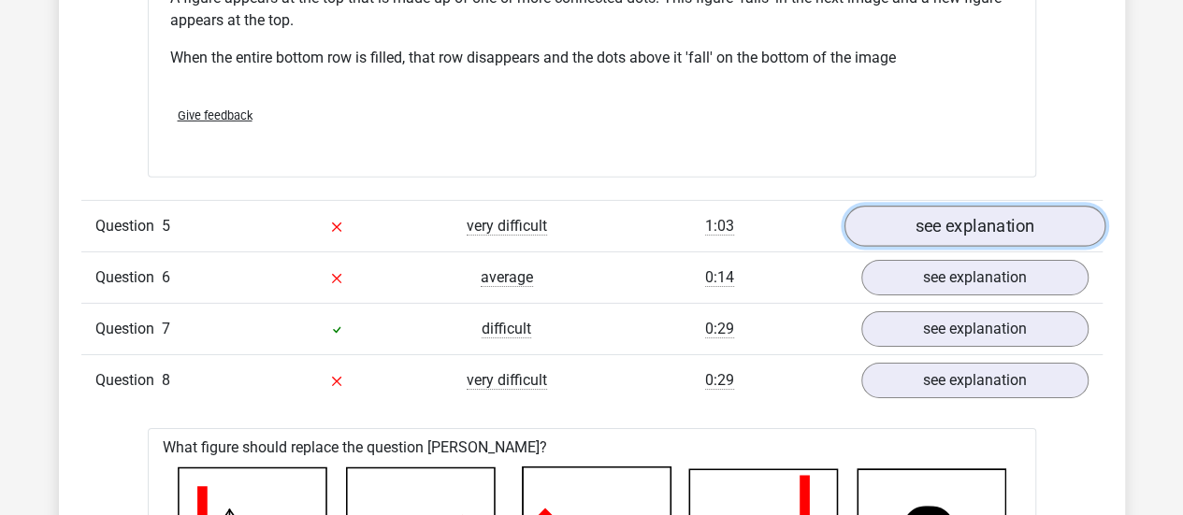
click at [960, 224] on link "see explanation" at bounding box center [974, 226] width 261 height 41
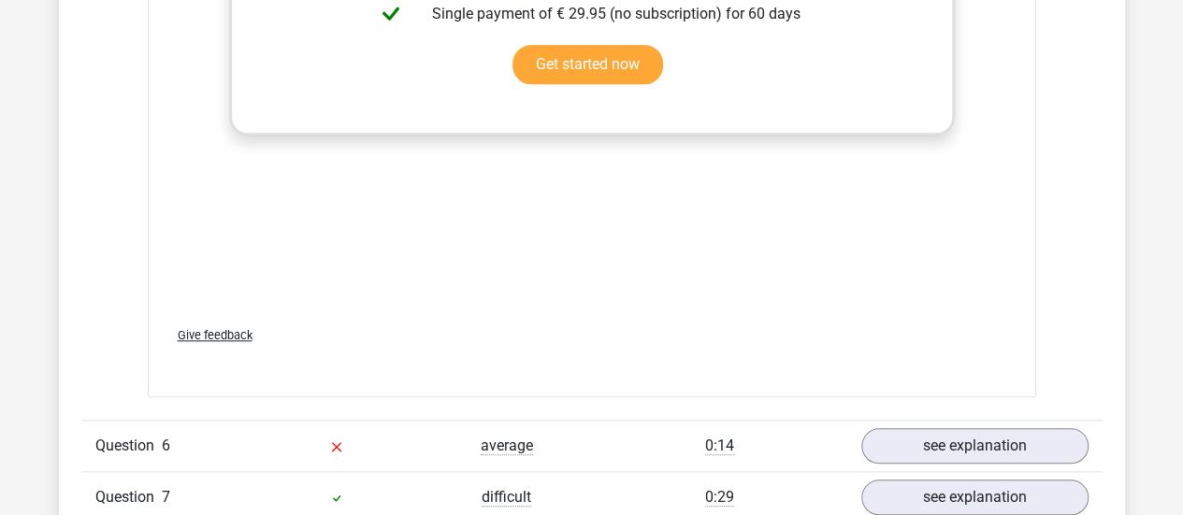
scroll to position [8042, 0]
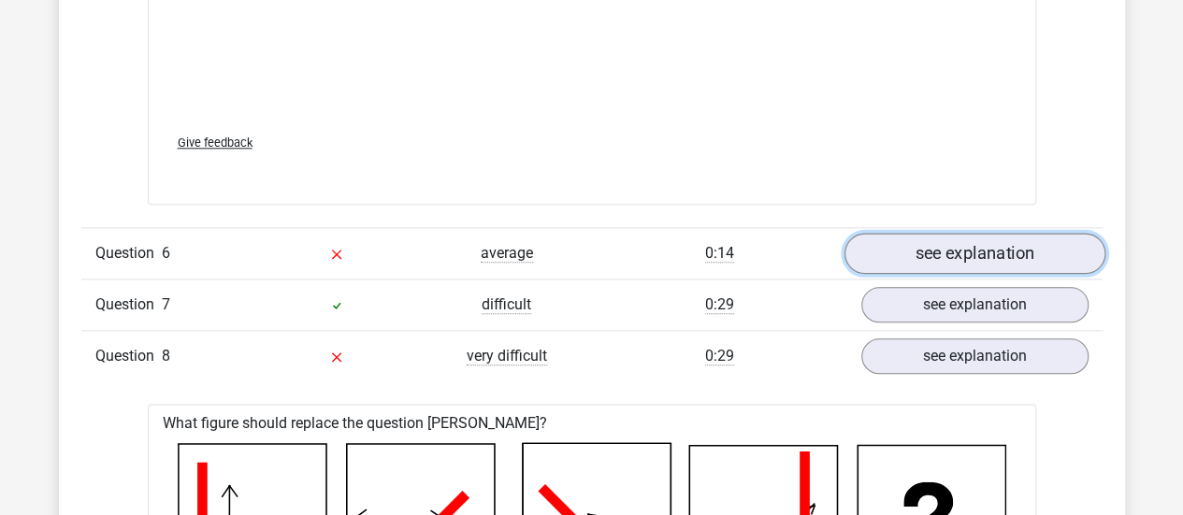
click at [964, 242] on link "see explanation" at bounding box center [974, 253] width 261 height 41
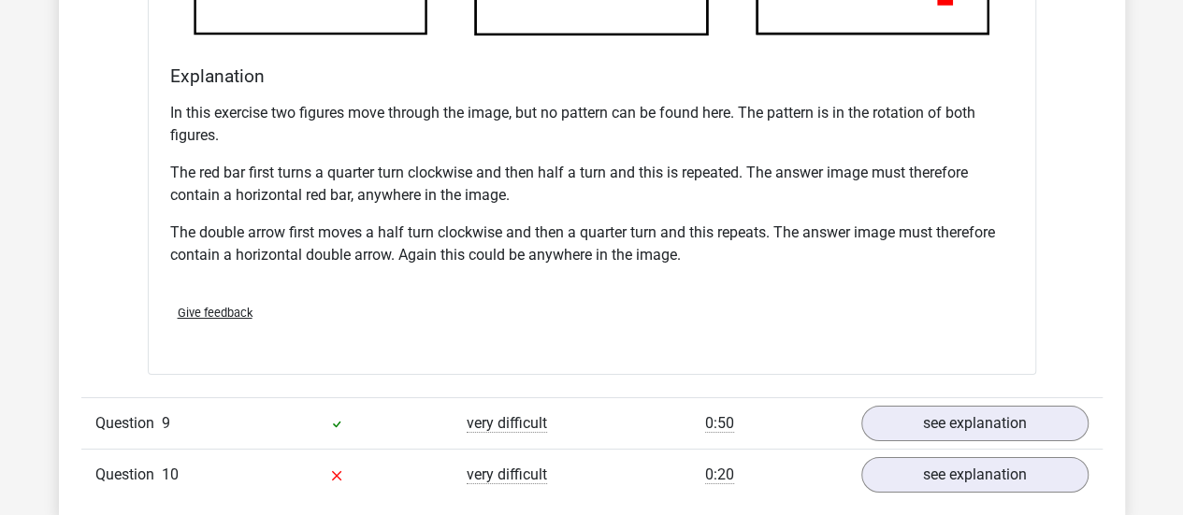
scroll to position [10287, 0]
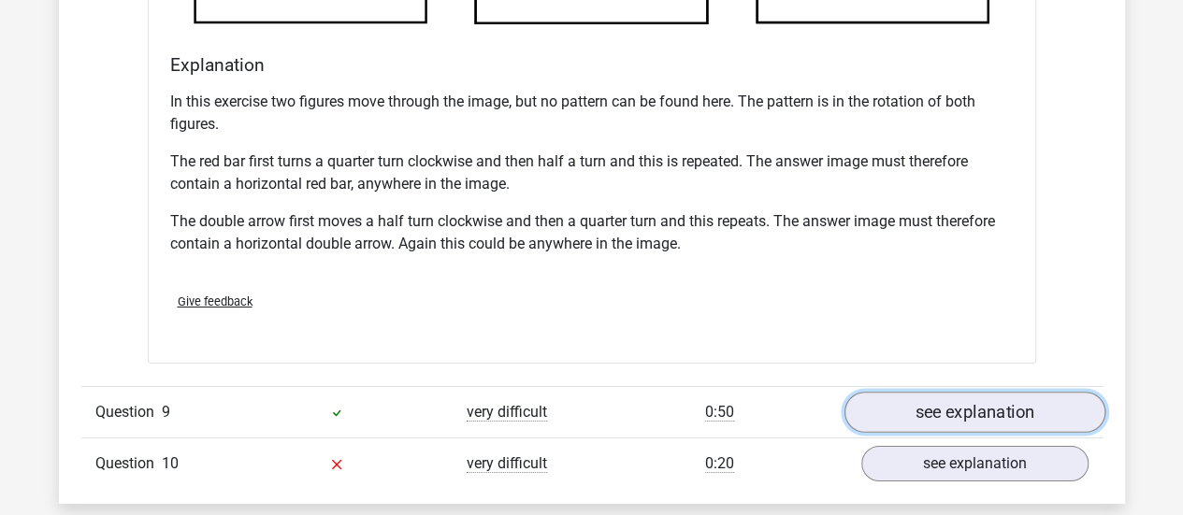
click at [951, 411] on link "see explanation" at bounding box center [974, 412] width 261 height 41
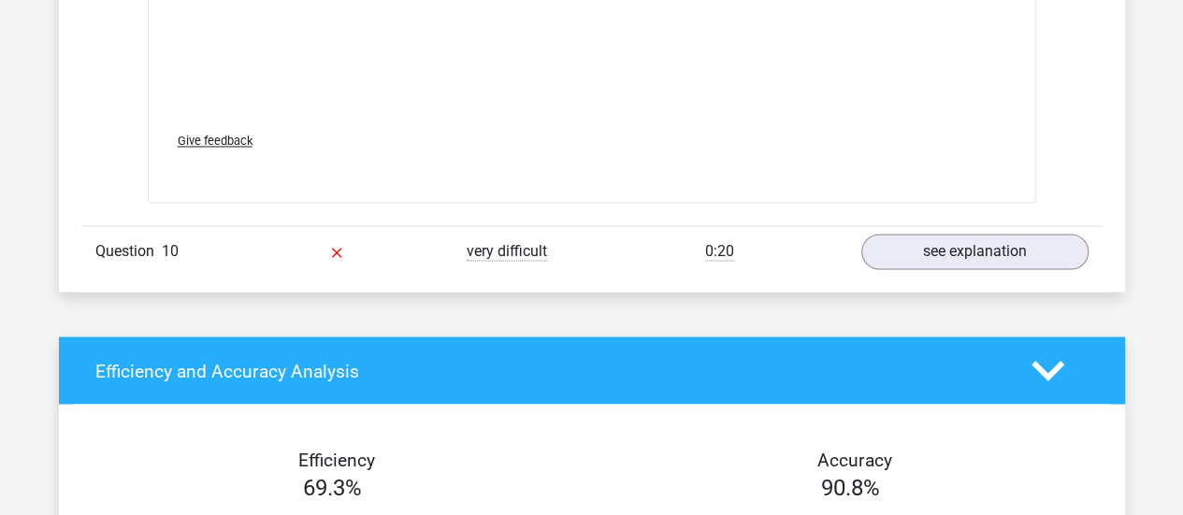
scroll to position [12063, 0]
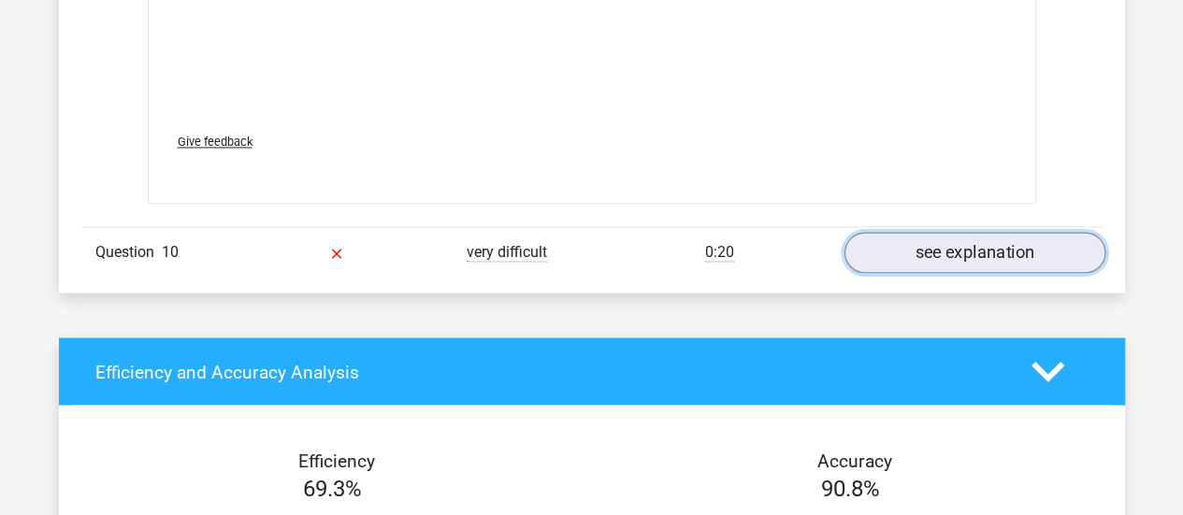
click at [986, 240] on link "see explanation" at bounding box center [974, 252] width 261 height 41
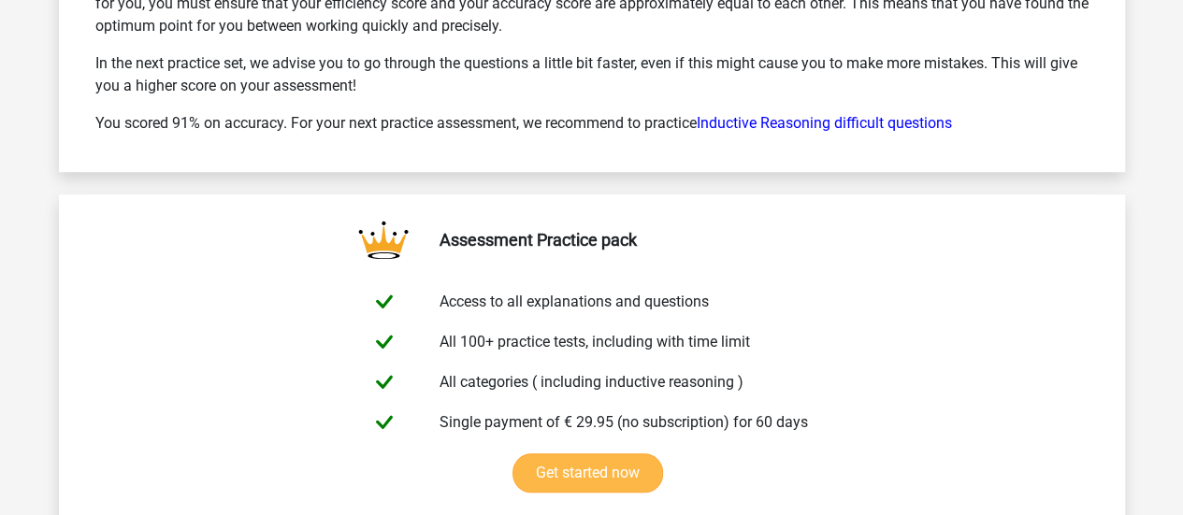
scroll to position [15056, 0]
